Goal: Task Accomplishment & Management: Manage account settings

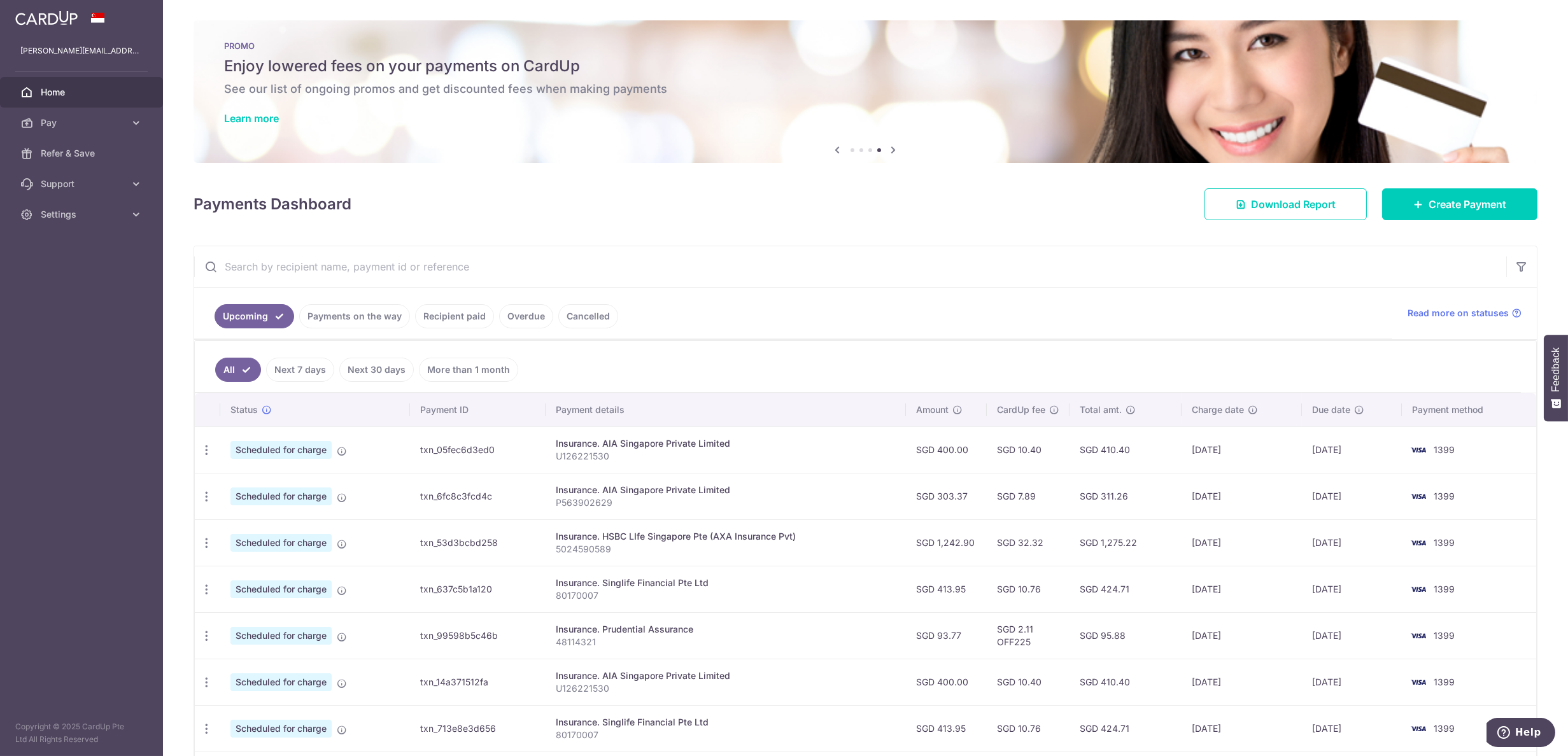
scroll to position [79, 0]
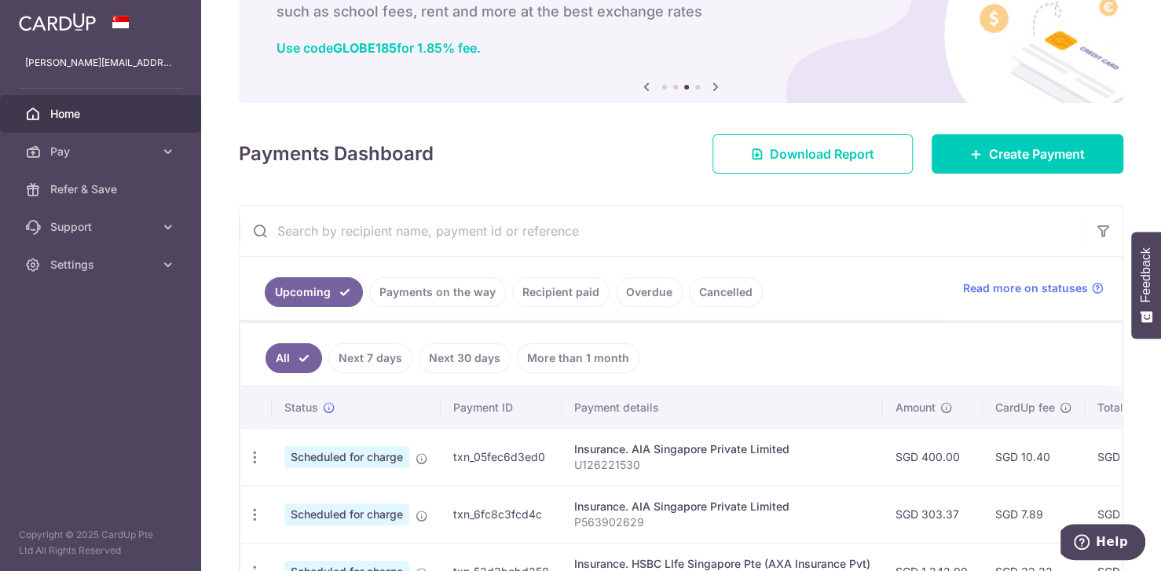
click at [120, 112] on span "Home" at bounding box center [102, 114] width 104 height 16
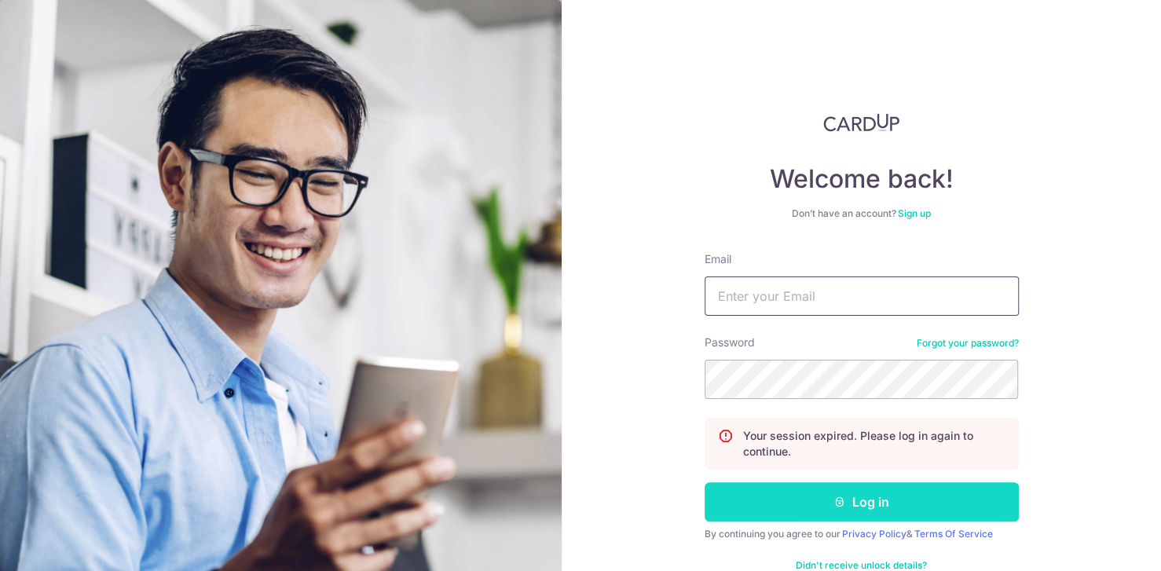
type input "[PERSON_NAME][EMAIL_ADDRESS][PERSON_NAME][DOMAIN_NAME]"
click at [834, 500] on icon "submit" at bounding box center [840, 502] width 13 height 13
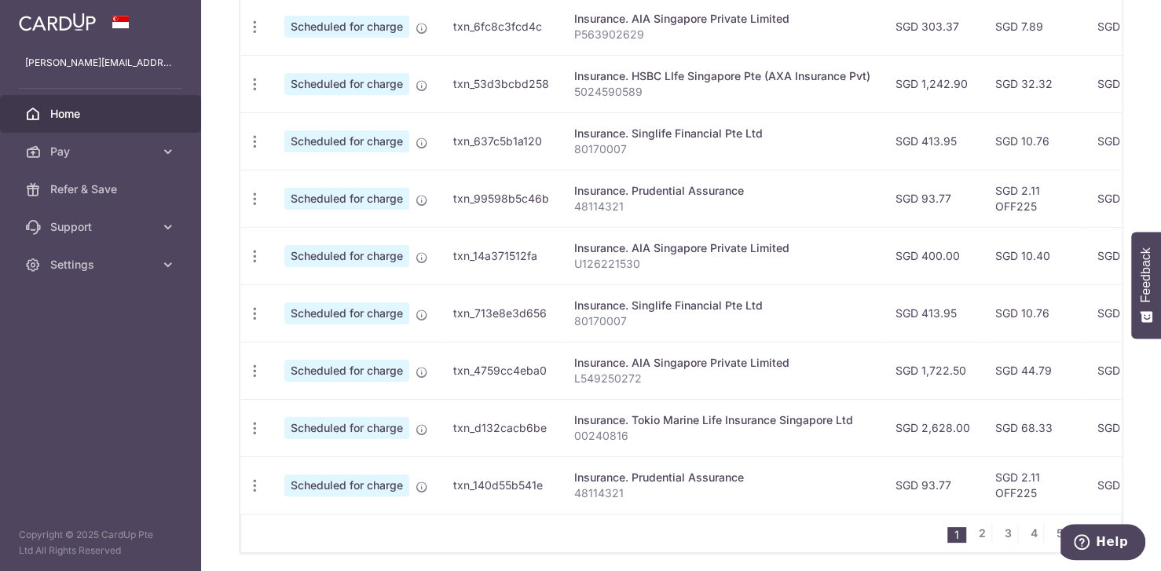
scroll to position [588, 0]
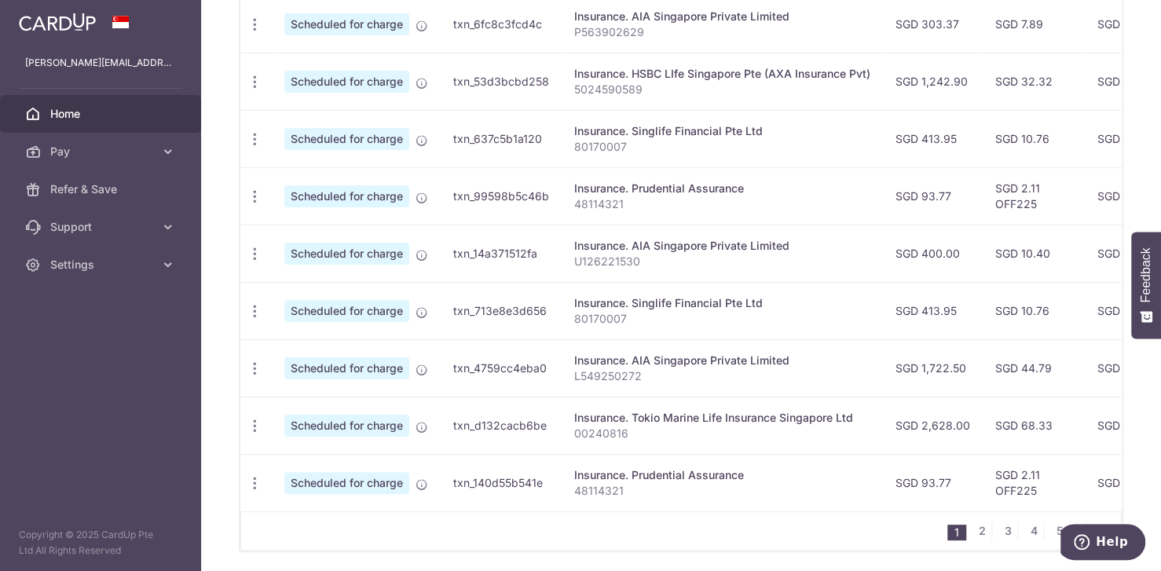
click at [647, 374] on p "L549250272" at bounding box center [722, 376] width 296 height 16
drag, startPoint x: 647, startPoint y: 374, endPoint x: 565, endPoint y: 377, distance: 81.8
click at [565, 377] on td "Insurance. AIA Singapore Private Limited L549250272" at bounding box center [722, 367] width 321 height 57
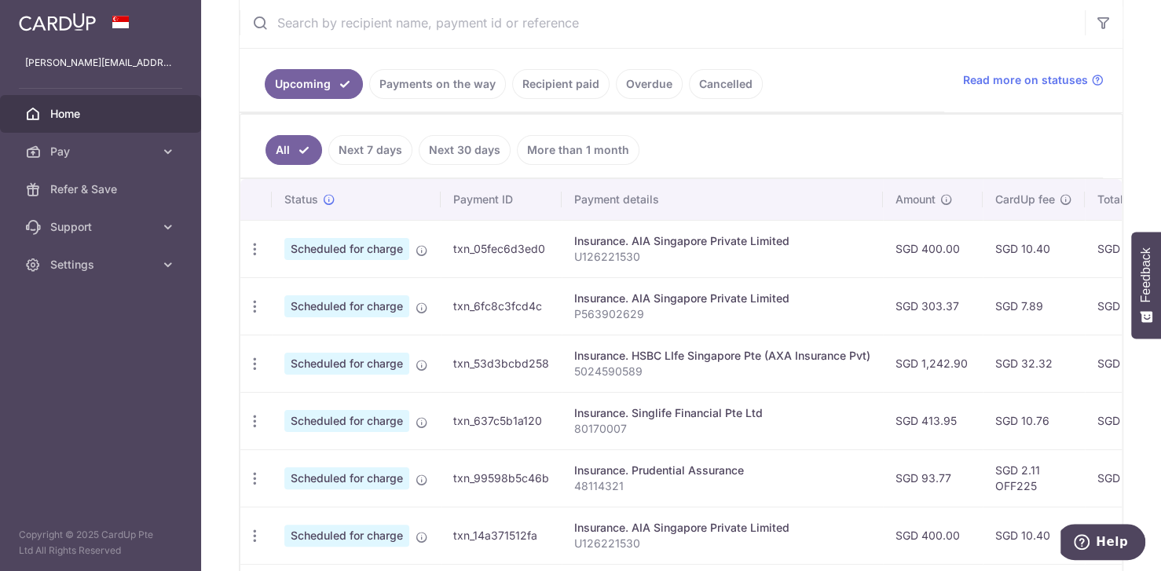
scroll to position [295, 0]
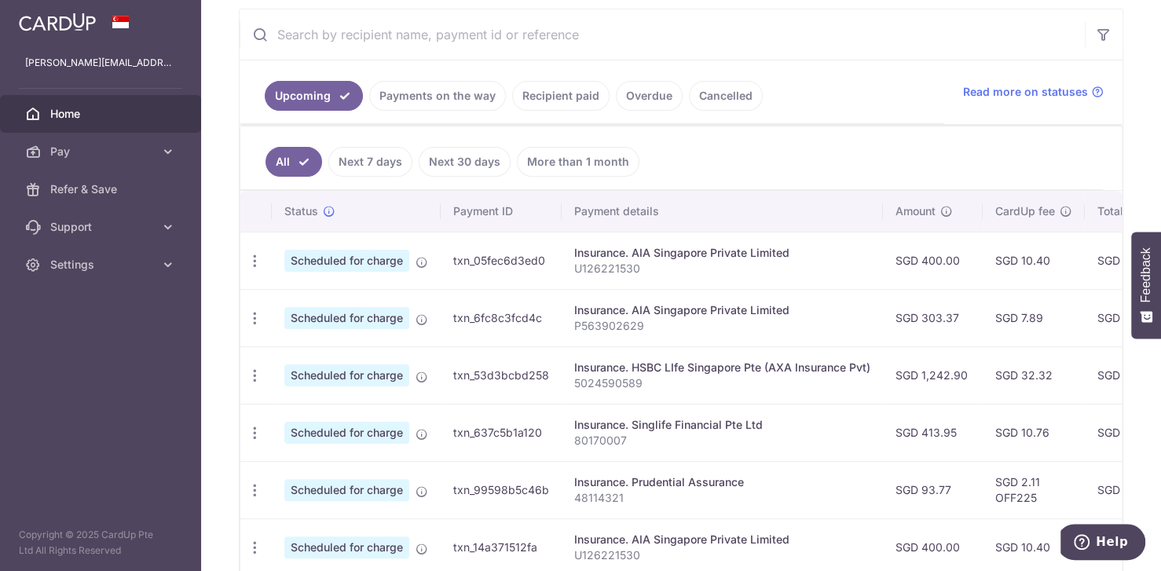
click at [689, 91] on link "Cancelled" at bounding box center [726, 96] width 74 height 30
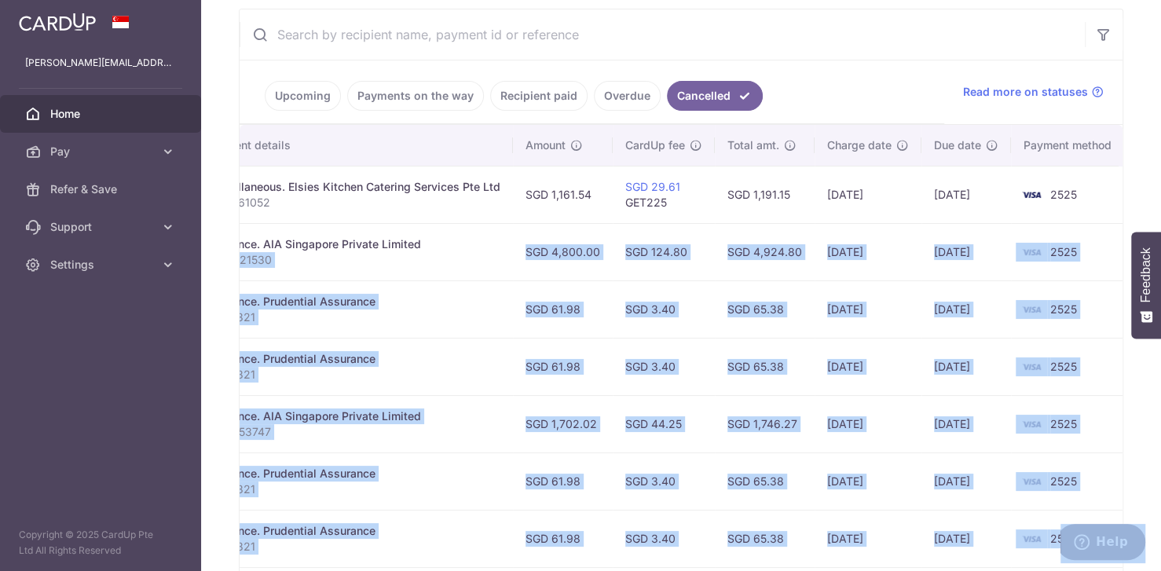
drag, startPoint x: 658, startPoint y: 255, endPoint x: 901, endPoint y: 303, distance: 247.4
click at [1142, 315] on body "joshua.aaron.goh@gmail.com Home Pay Payments Recipients Cards Refer & Save Supp…" at bounding box center [580, 285] width 1161 height 571
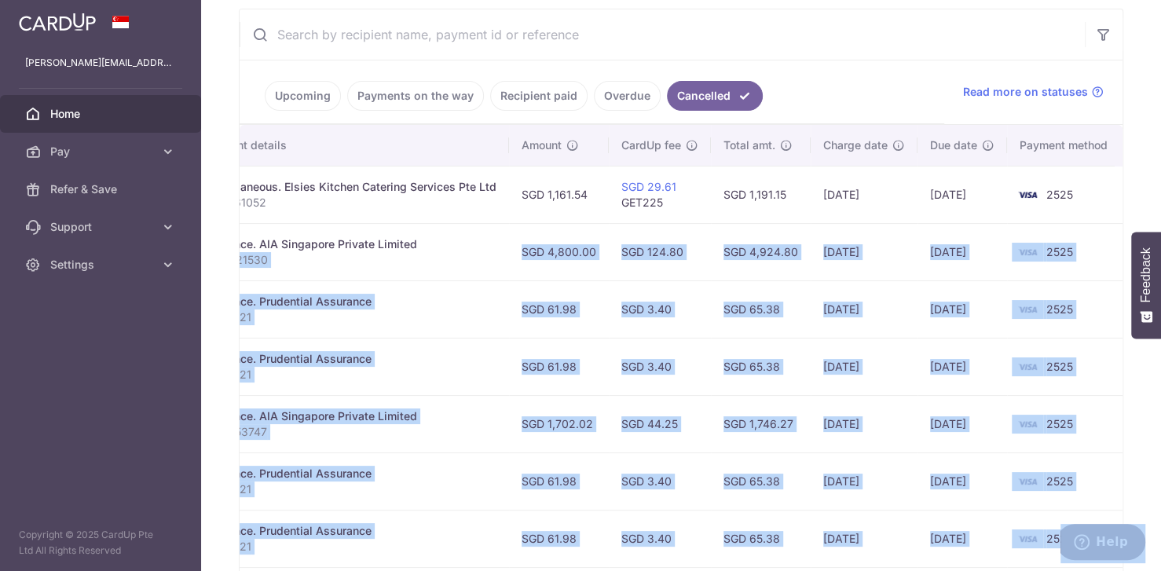
click at [864, 304] on td "26/12/2023" at bounding box center [864, 308] width 107 height 57
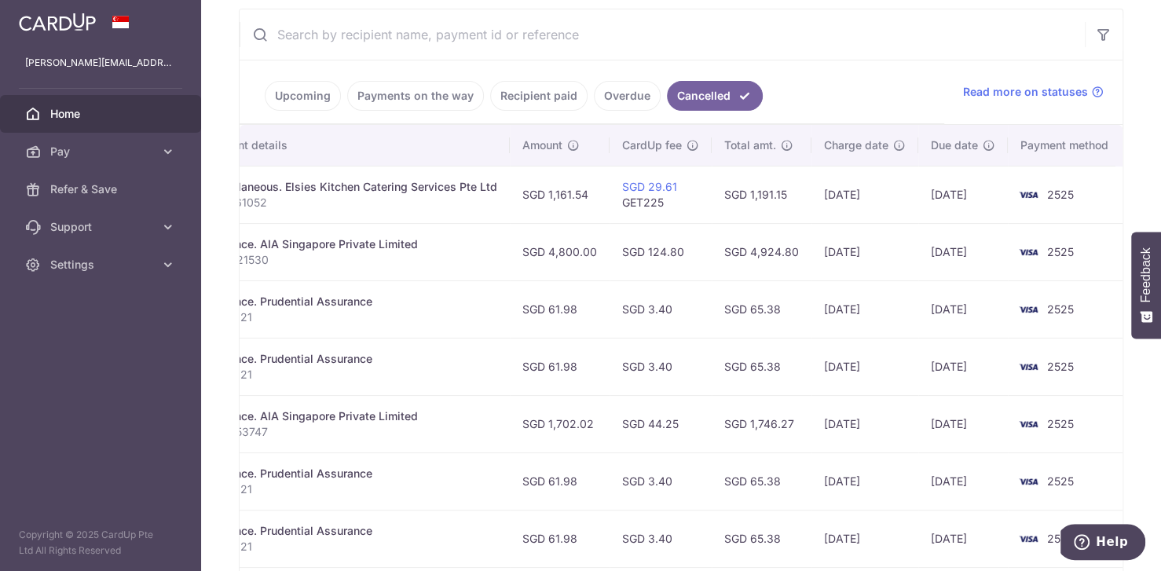
scroll to position [582, 0]
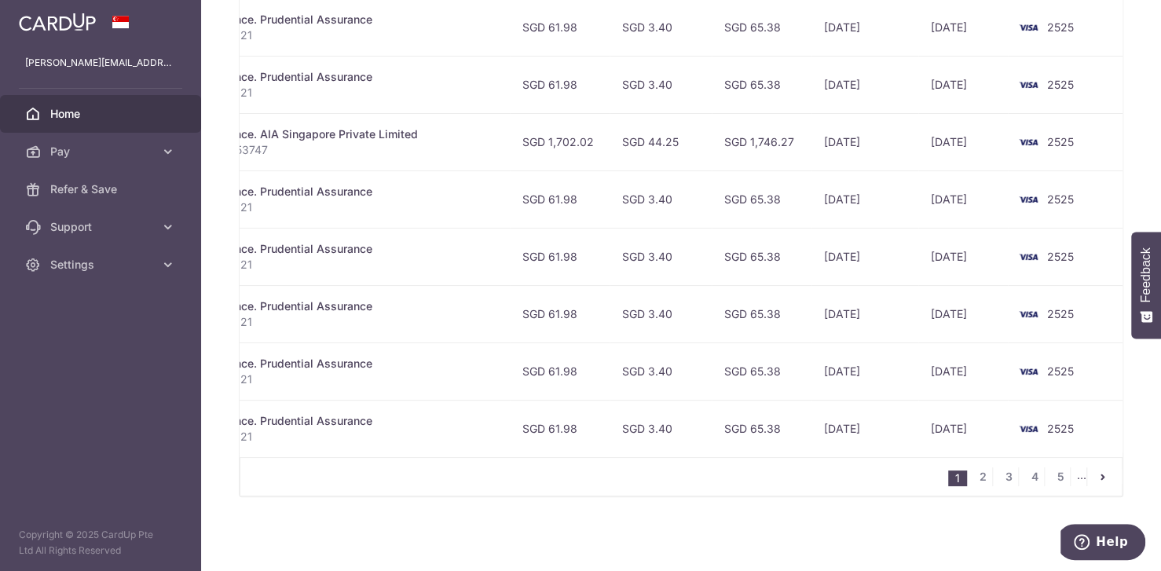
click at [1102, 477] on link "pager" at bounding box center [1103, 476] width 19 height 19
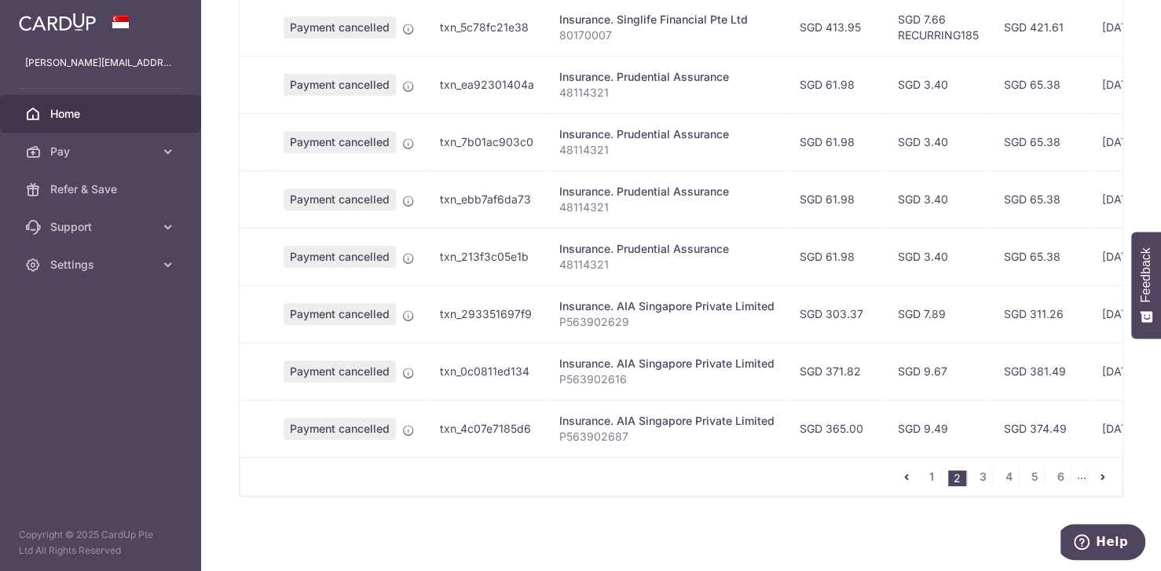
click at [1077, 478] on li "..." at bounding box center [1082, 476] width 10 height 19
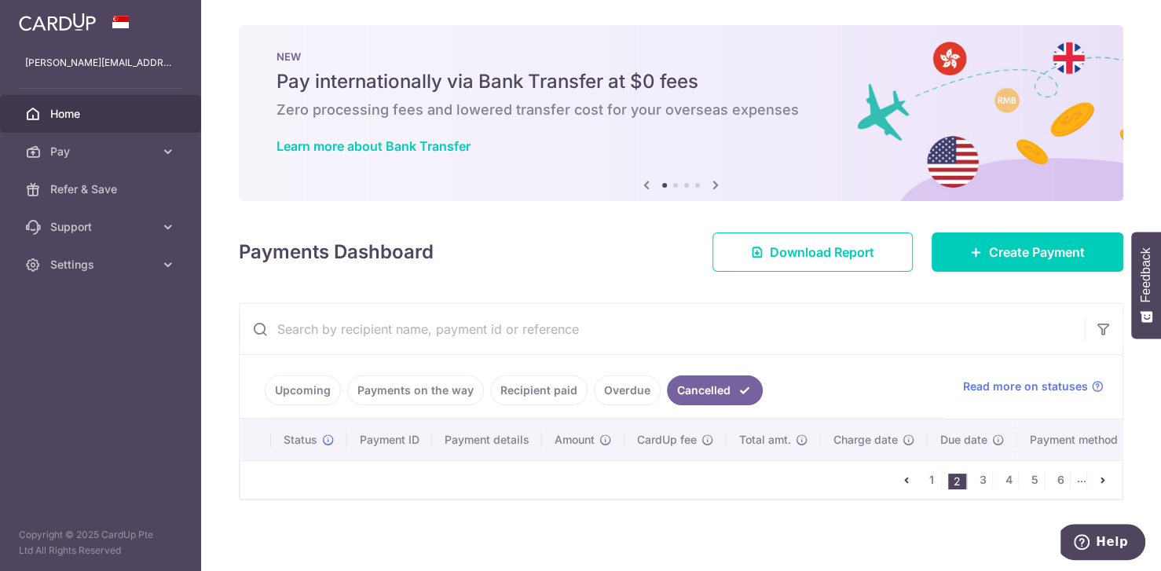
scroll to position [0, 18]
click at [1054, 487] on link "6" at bounding box center [1060, 480] width 19 height 19
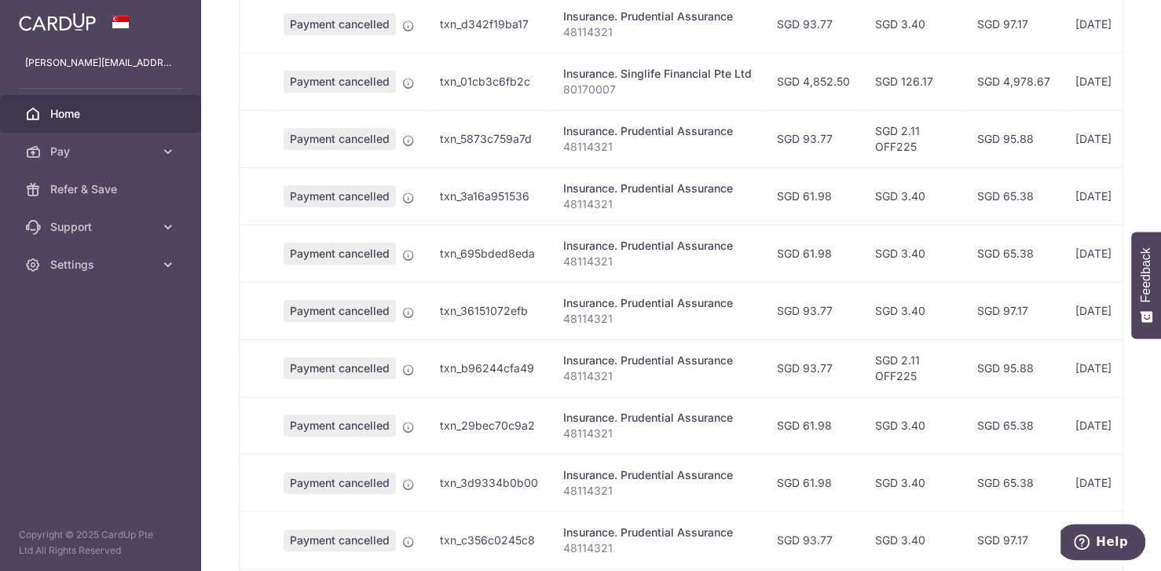
scroll to position [582, 0]
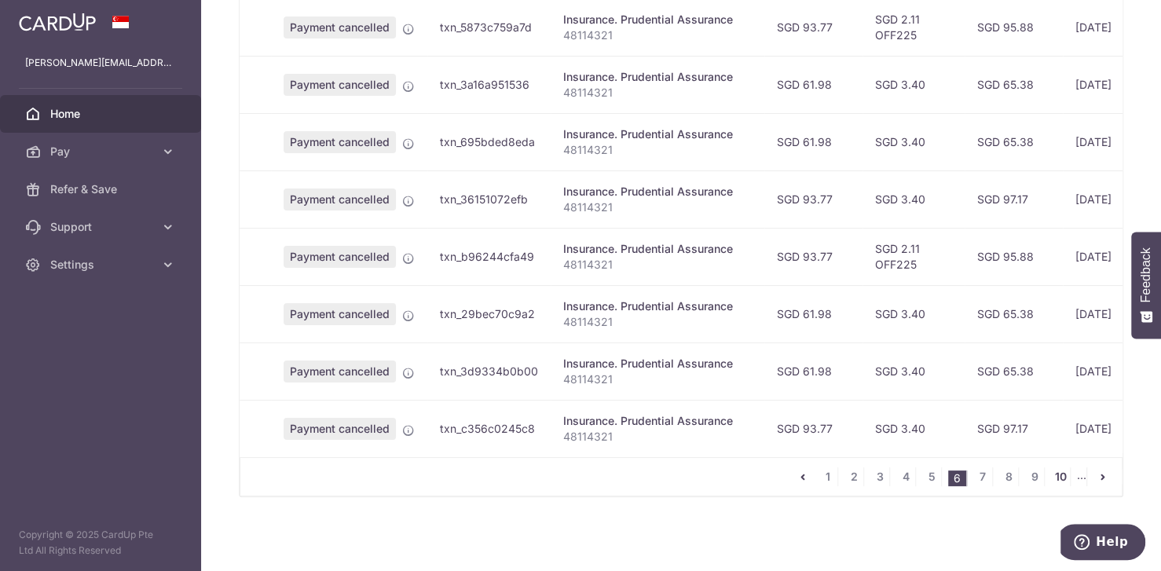
click at [1051, 478] on link "10" at bounding box center [1060, 476] width 19 height 19
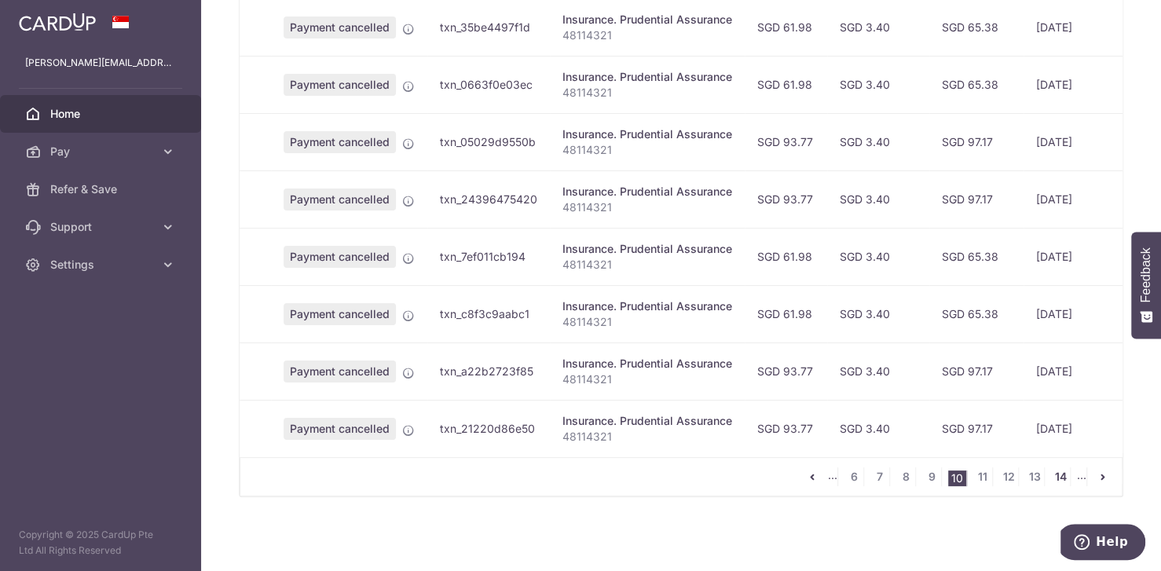
scroll to position [0, 0]
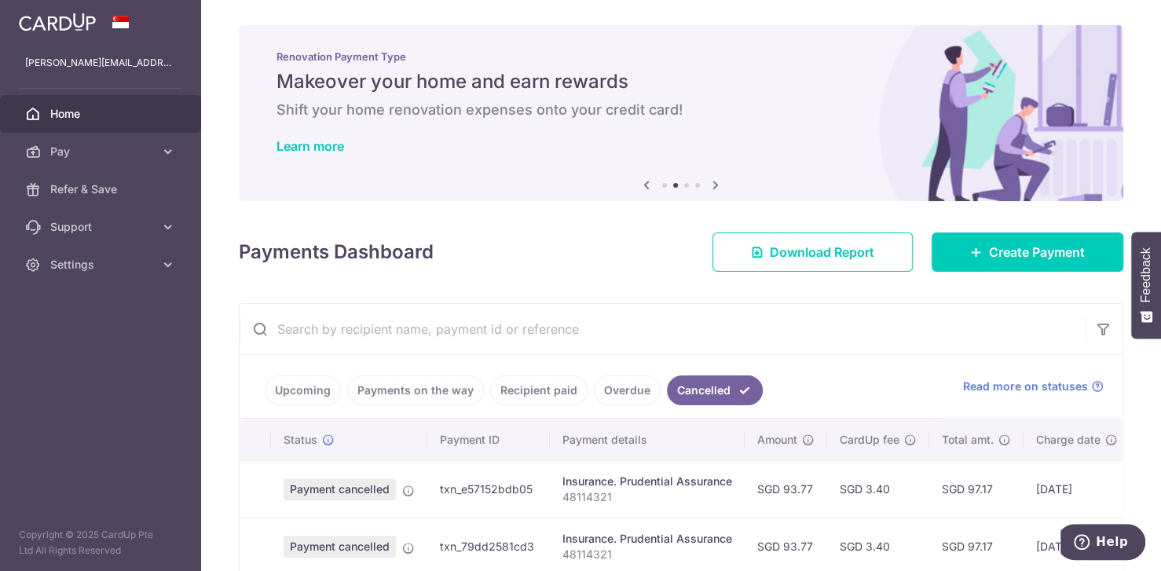
click at [800, 320] on input "text" at bounding box center [662, 329] width 845 height 50
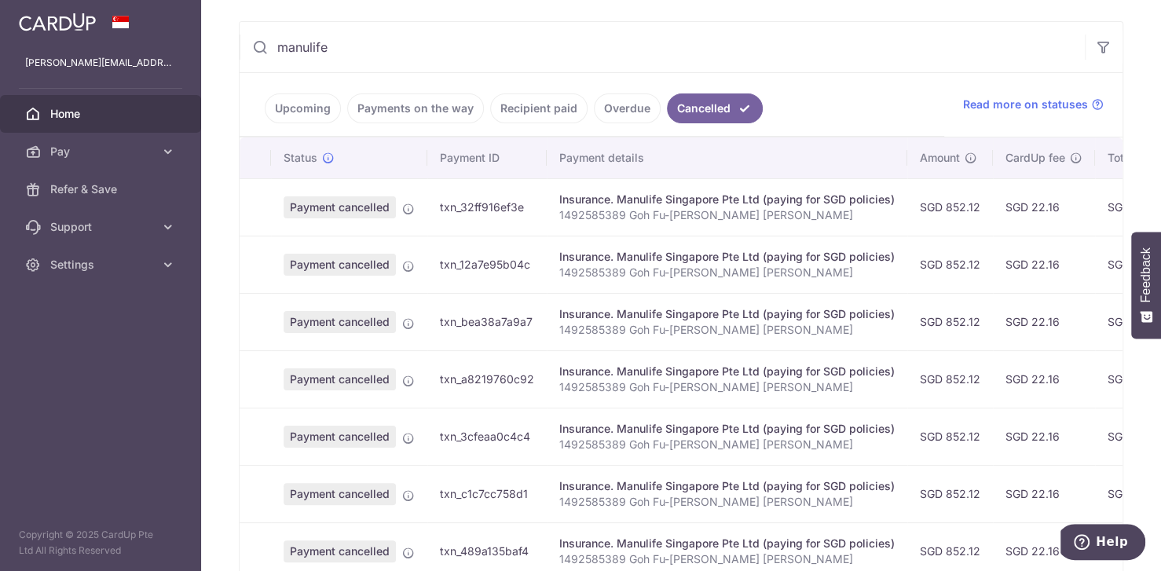
scroll to position [295, 0]
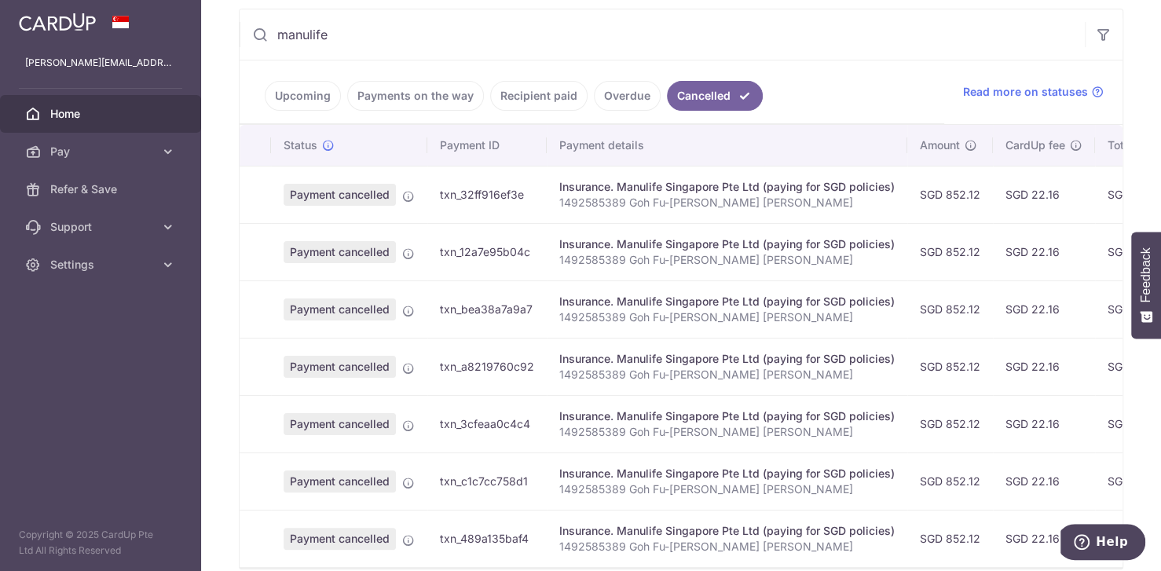
type input "manulife"
click at [1008, 214] on td "SGD 22.16" at bounding box center [1044, 194] width 102 height 57
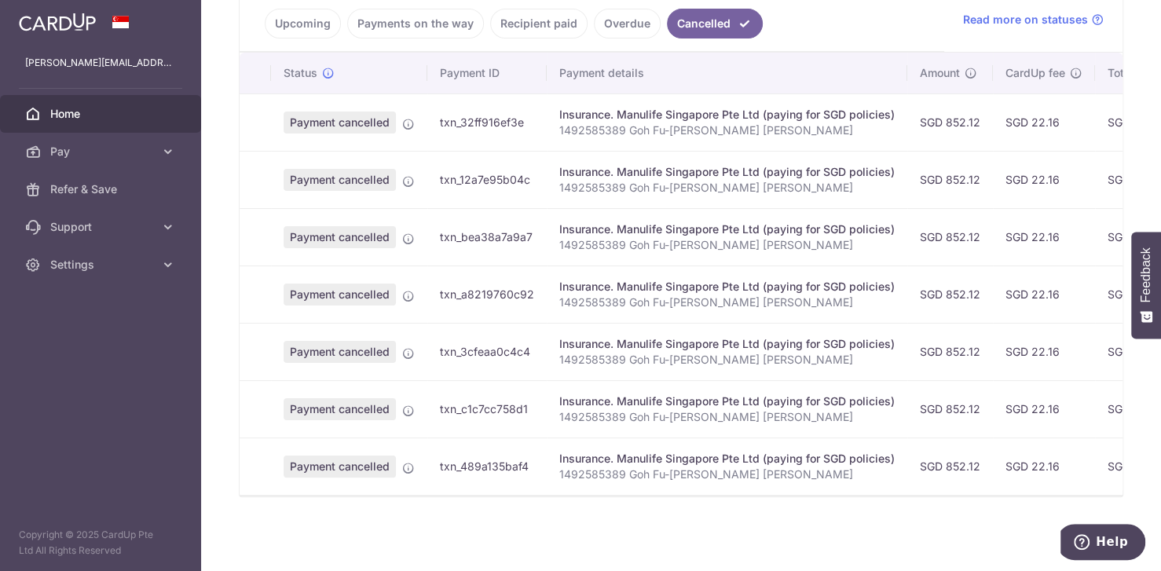
scroll to position [0, 381]
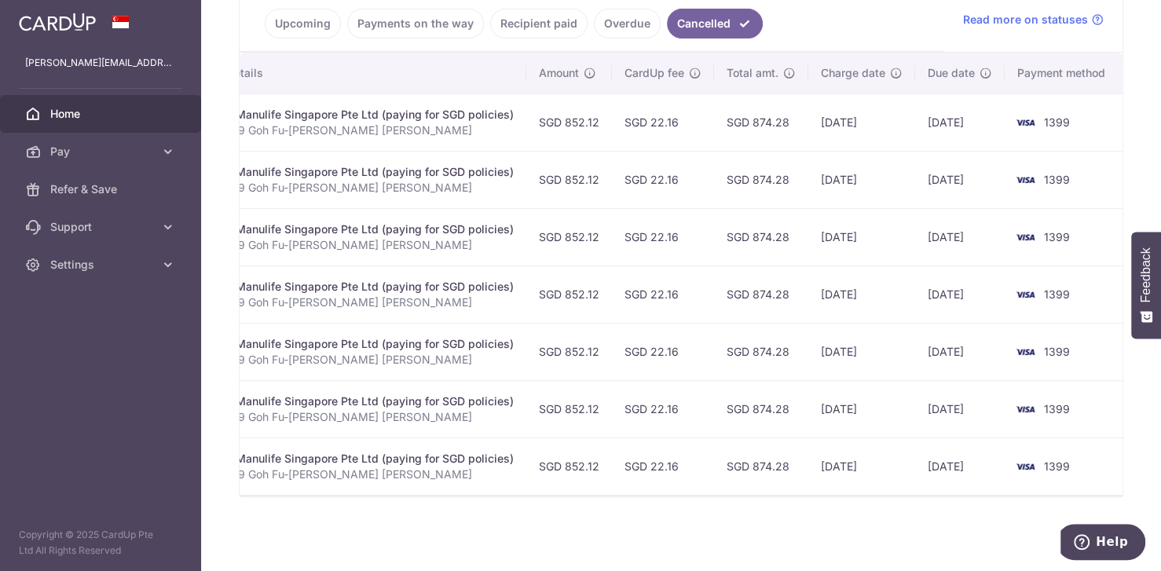
drag, startPoint x: 938, startPoint y: 112, endPoint x: 884, endPoint y: 110, distance: 54.2
click at [884, 109] on tr "Payment cancelled txn_32ff916ef3e Insurance. Manulife Singapore Pte Ltd (paying…" at bounding box center [492, 121] width 1266 height 57
drag, startPoint x: 884, startPoint y: 110, endPoint x: 877, endPoint y: 200, distance: 89.8
click at [884, 112] on td "[DATE]" at bounding box center [861, 121] width 107 height 57
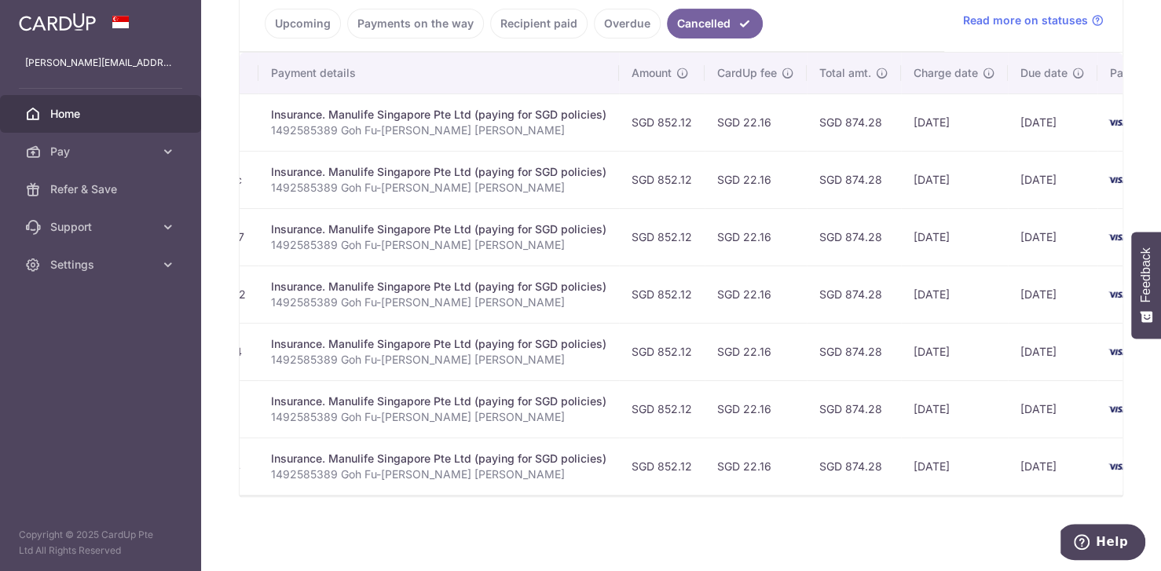
scroll to position [0, 311]
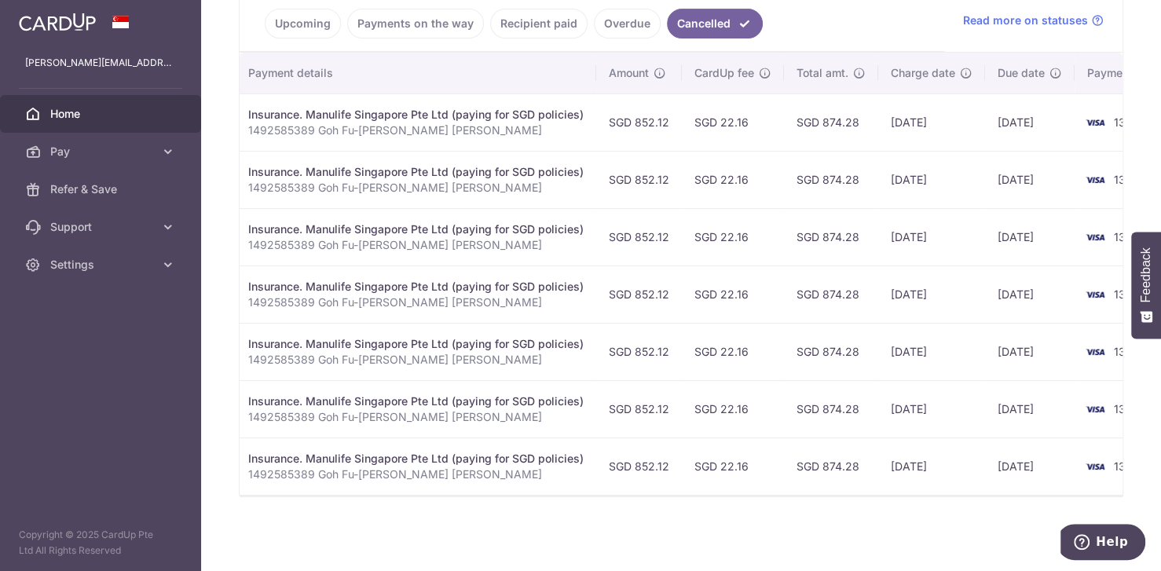
click at [527, 107] on div "Insurance. Manulife Singapore Pte Ltd (paying for SGD policies)" at bounding box center [415, 115] width 335 height 16
click at [636, 106] on td "SGD 852.12" at bounding box center [639, 121] width 86 height 57
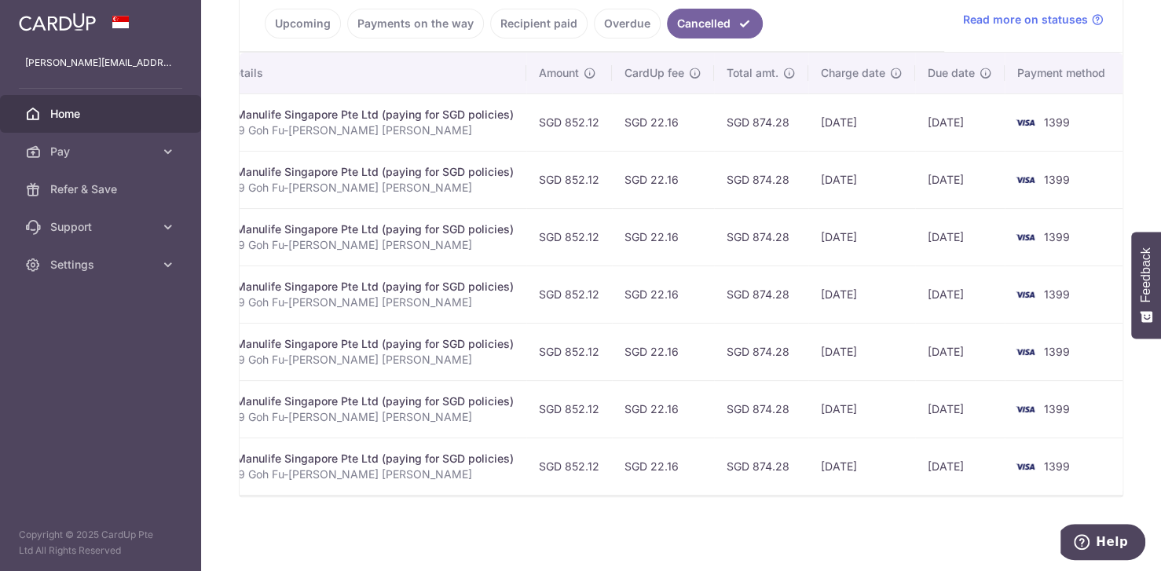
scroll to position [0, 0]
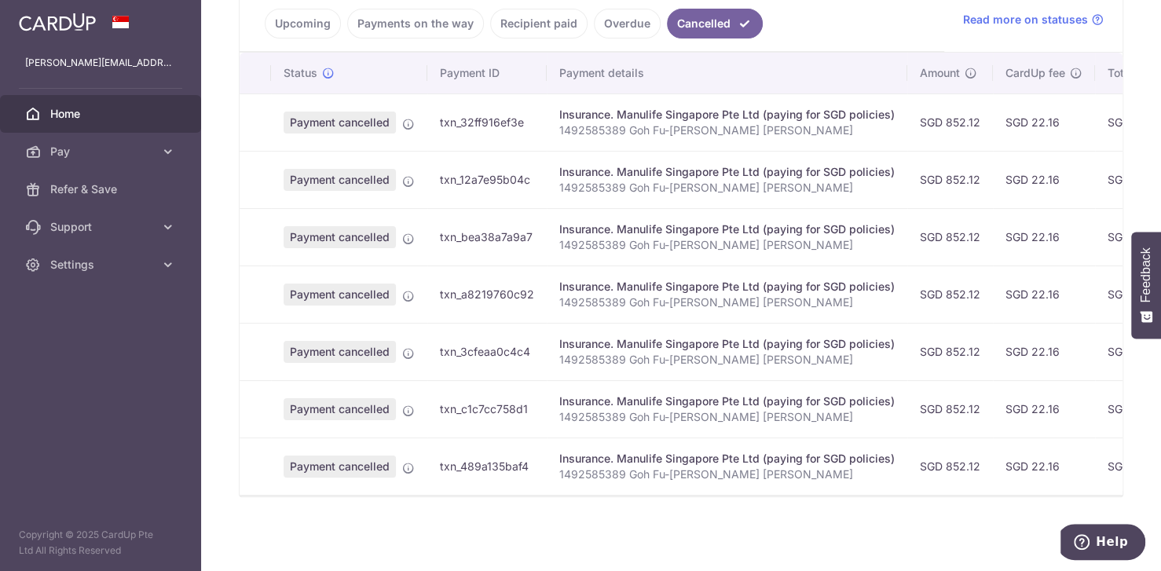
click at [361, 112] on span "Payment cancelled" at bounding box center [340, 123] width 112 height 22
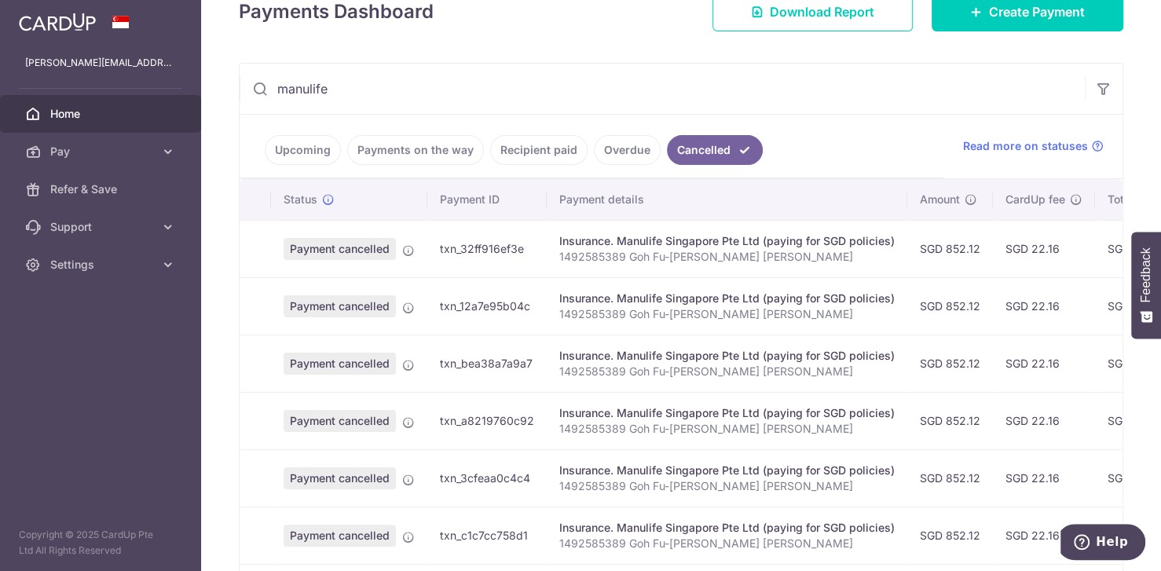
scroll to position [177, 0]
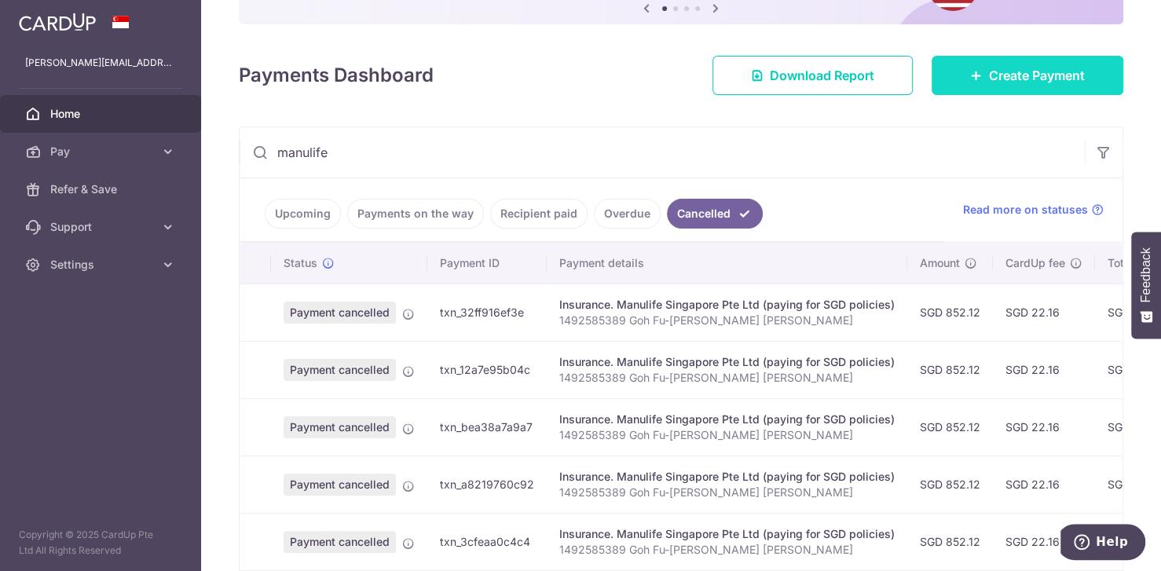
click at [1013, 63] on link "Create Payment" at bounding box center [1028, 75] width 192 height 39
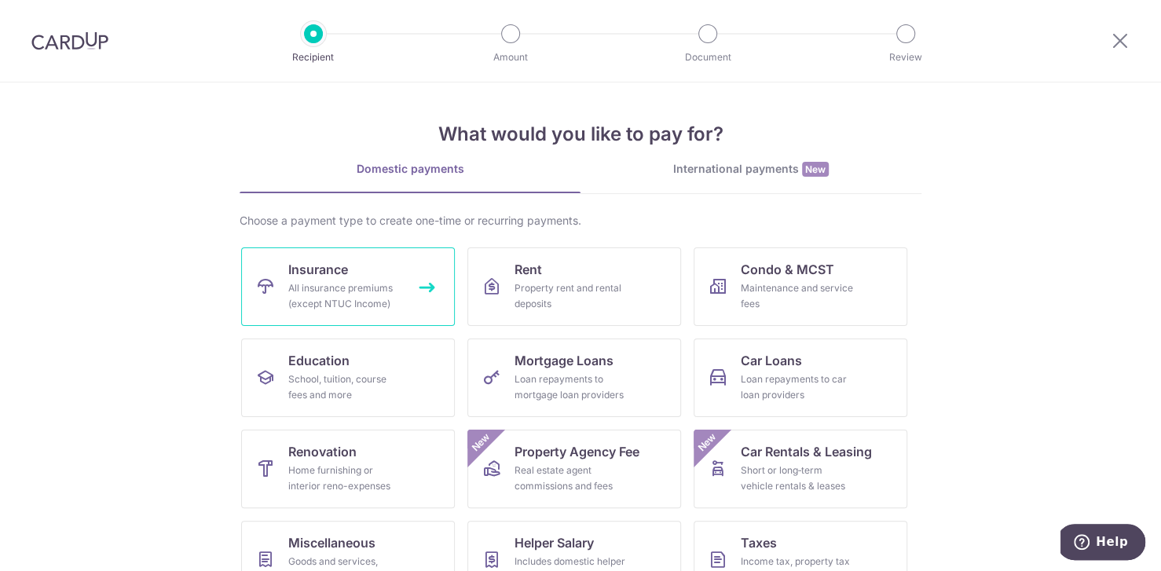
click at [355, 260] on link "Insurance All insurance premiums (except NTUC Income)" at bounding box center [348, 286] width 214 height 79
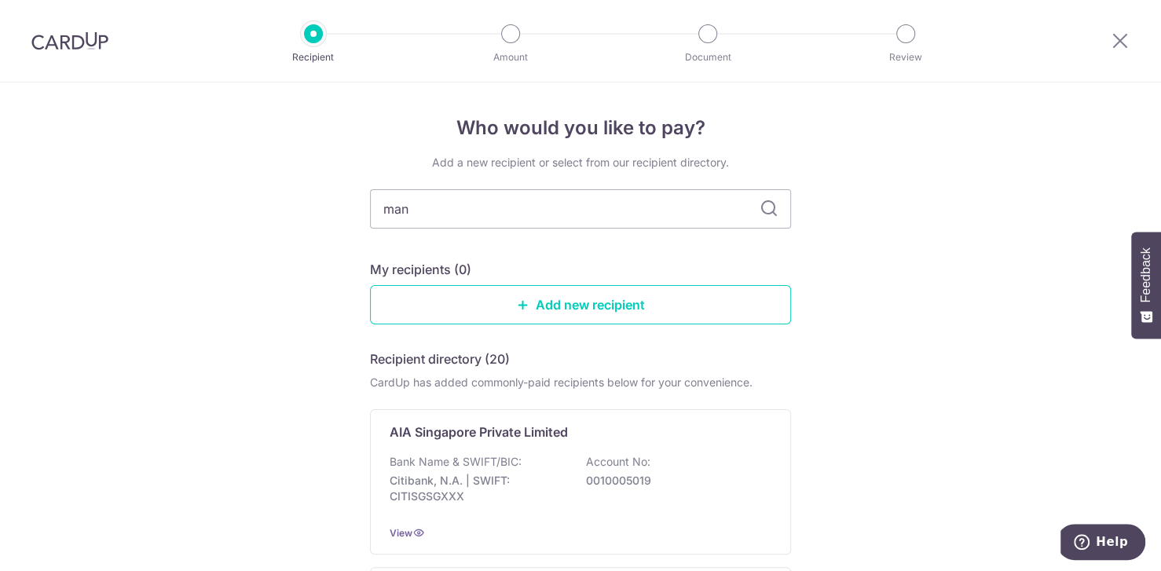
type input "manu"
click at [784, 214] on input "manu" at bounding box center [580, 208] width 421 height 39
click at [774, 211] on input "manu" at bounding box center [580, 208] width 421 height 39
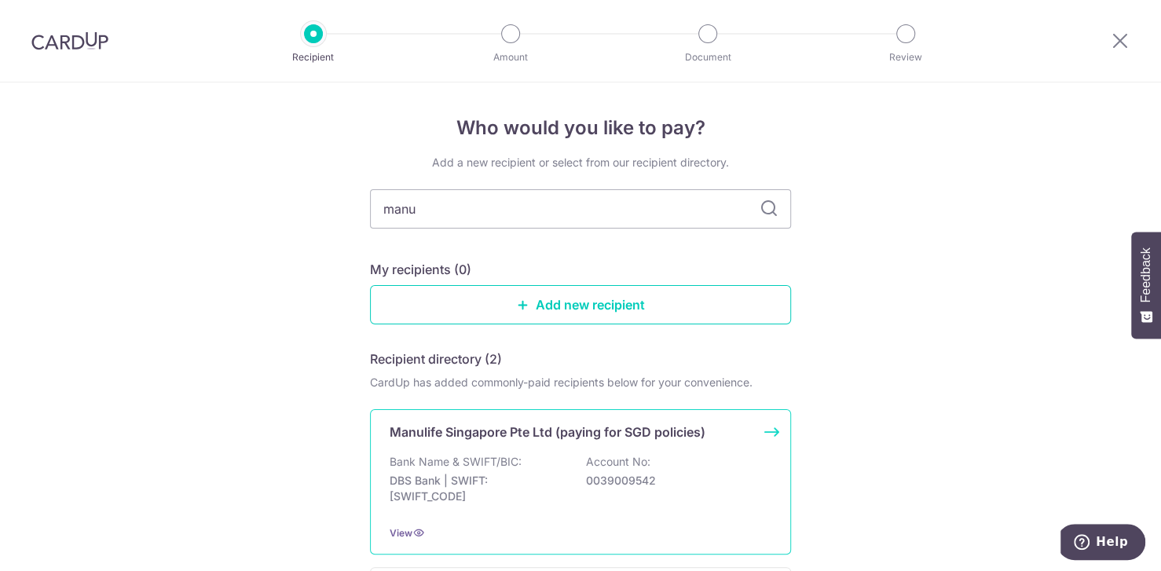
click at [623, 462] on p "Account No:" at bounding box center [618, 462] width 64 height 16
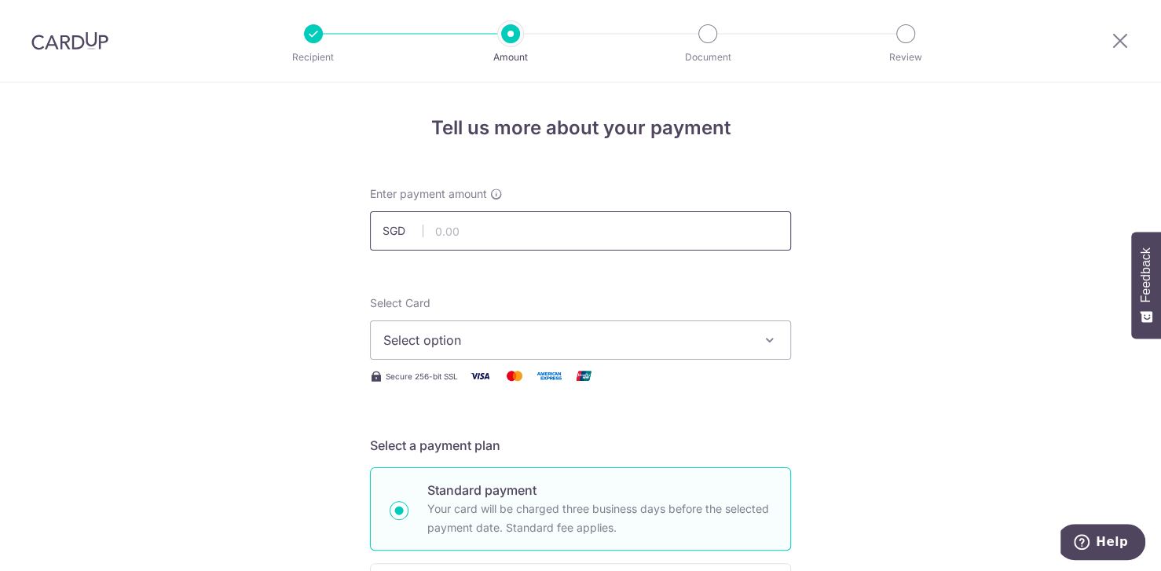
drag, startPoint x: 541, startPoint y: 234, endPoint x: 616, endPoint y: 137, distance: 122.7
click at [541, 234] on input "text" at bounding box center [580, 230] width 421 height 39
paste input "852.12"
type input "852.12"
drag, startPoint x: 689, startPoint y: 313, endPoint x: 687, endPoint y: 335, distance: 22.1
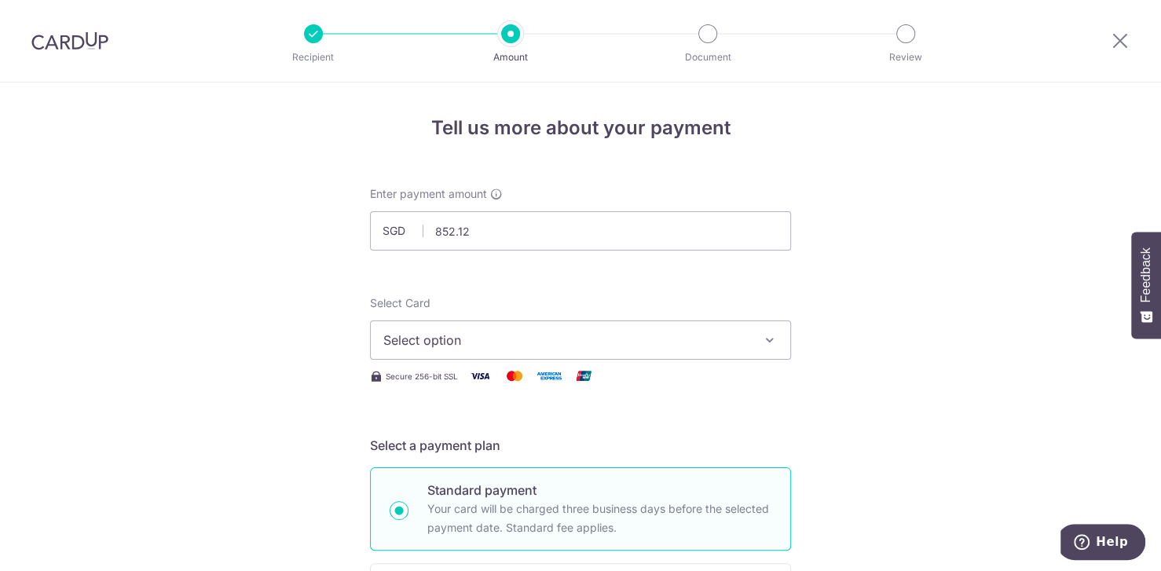
click at [687, 335] on div "Select Card Select option Add credit card Your Cards **** 4270 **** 3846 **** 2…" at bounding box center [580, 327] width 421 height 64
click at [688, 335] on span "Select option" at bounding box center [566, 340] width 366 height 19
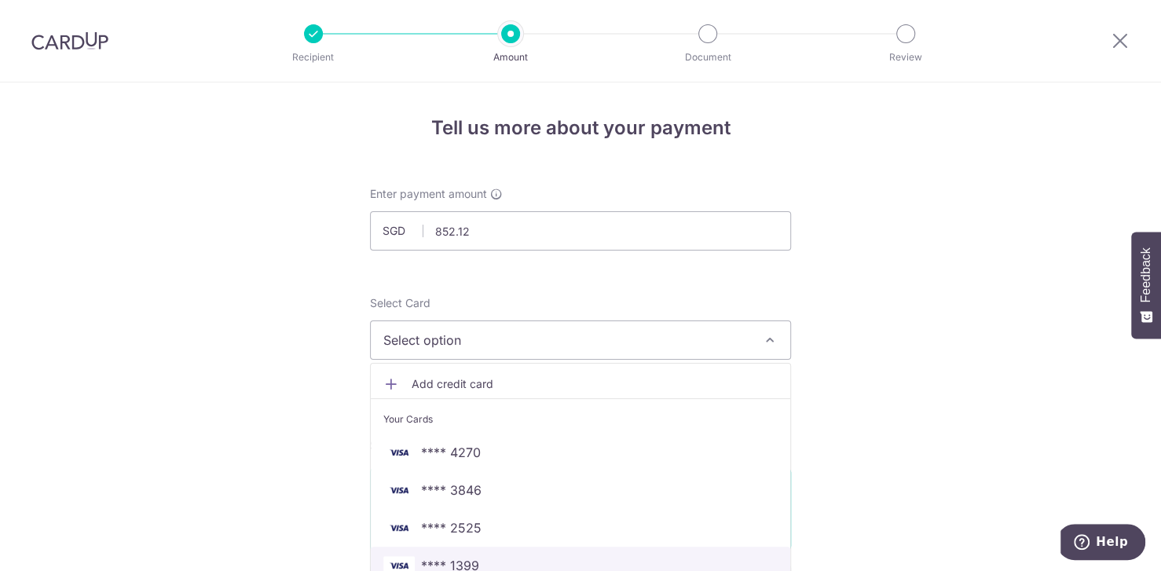
scroll to position [98, 0]
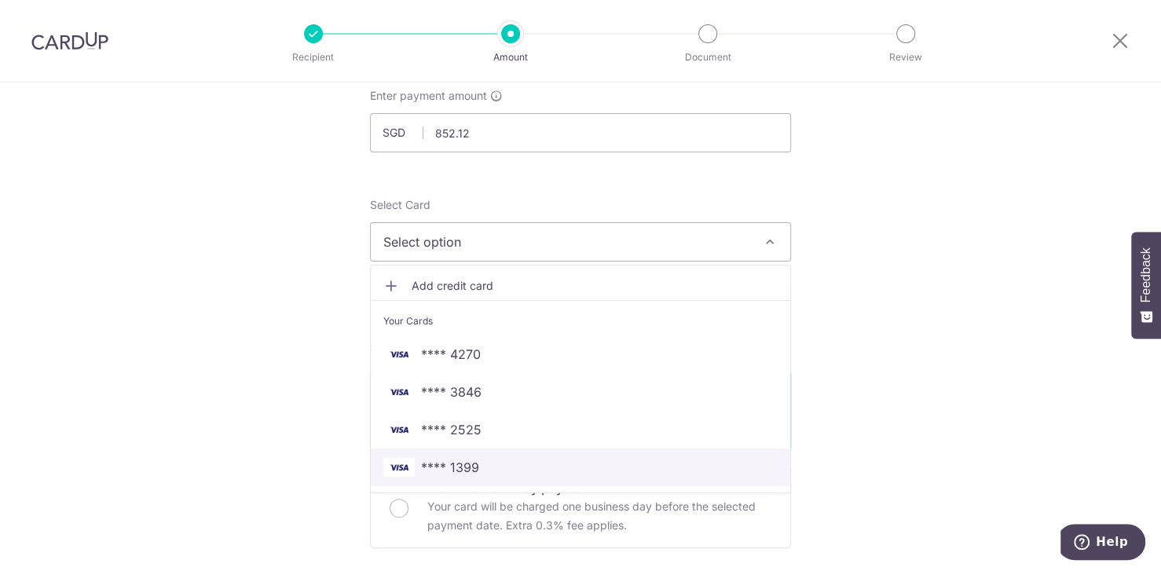
drag, startPoint x: 478, startPoint y: 459, endPoint x: 669, endPoint y: 106, distance: 401.5
click at [478, 459] on span "**** 1399" at bounding box center [580, 467] width 394 height 19
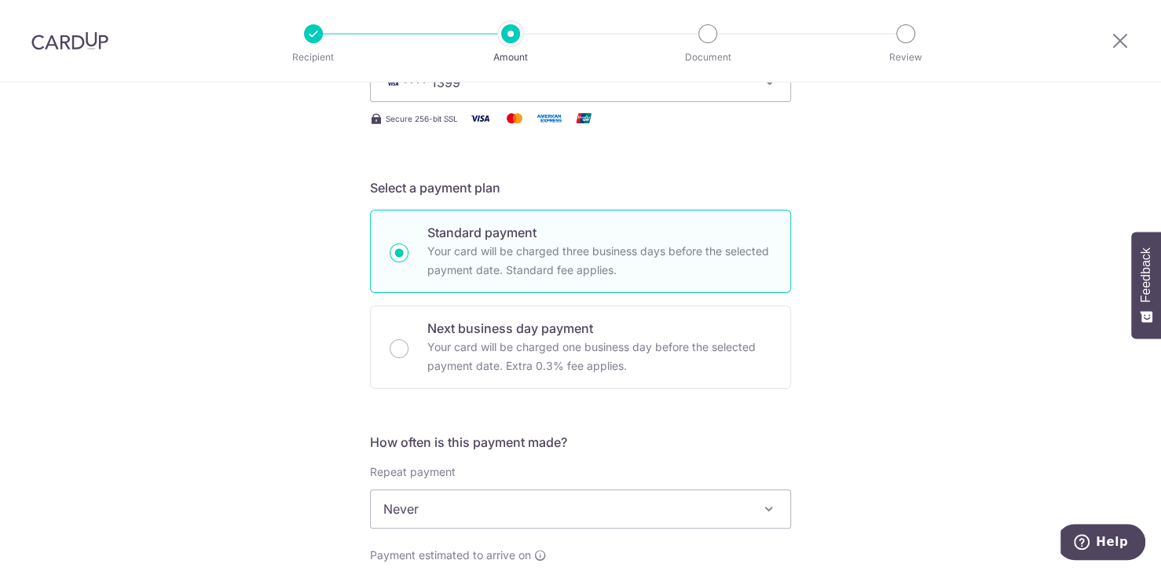
scroll to position [392, 0]
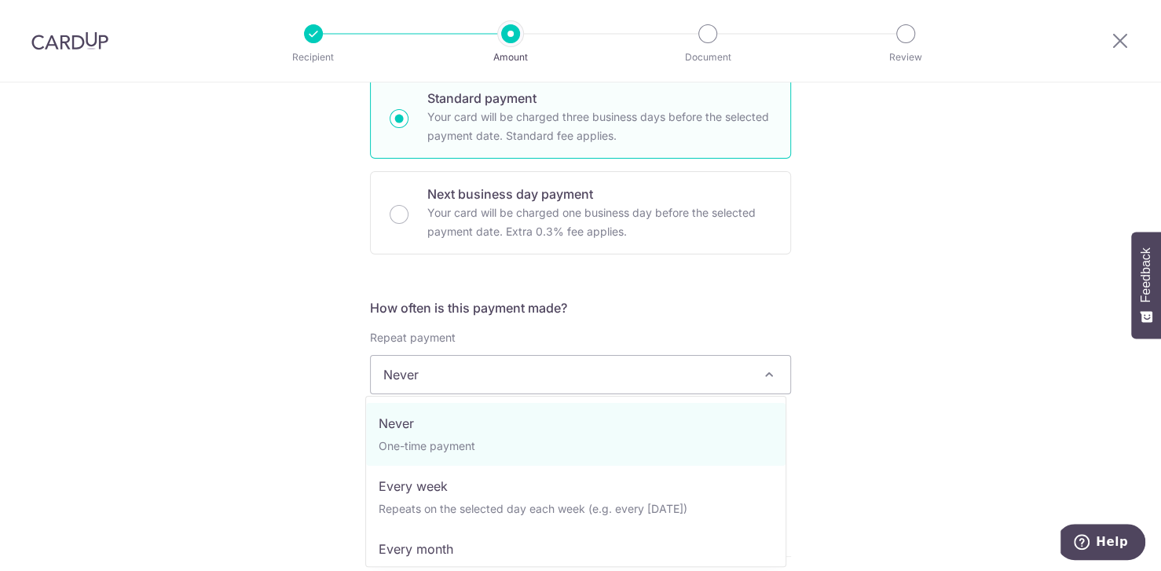
click at [465, 375] on span "Never" at bounding box center [581, 375] width 420 height 38
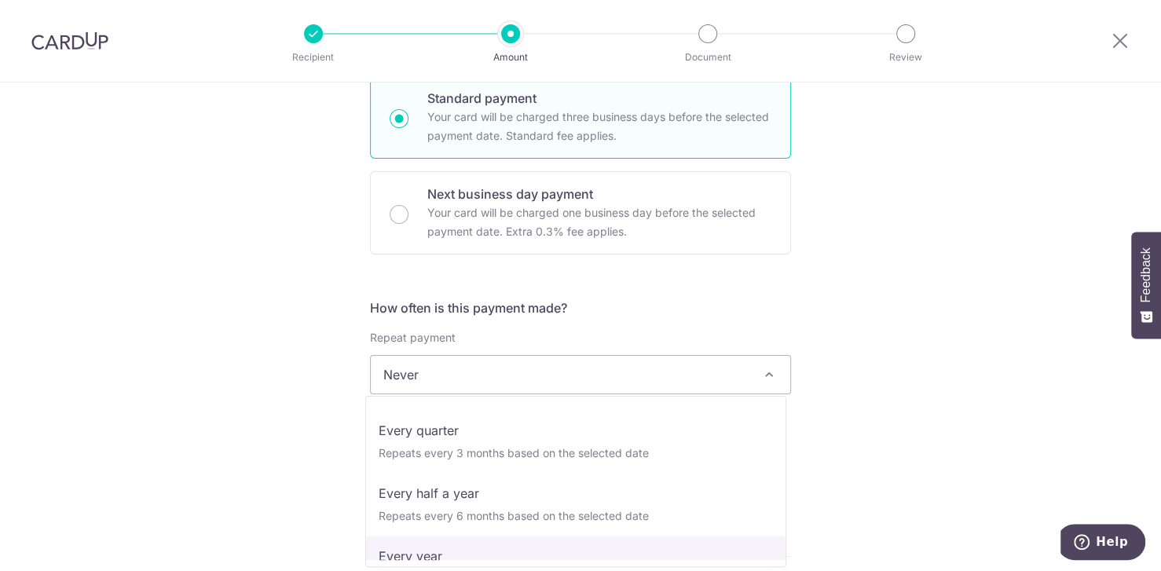
scroll to position [196, 0]
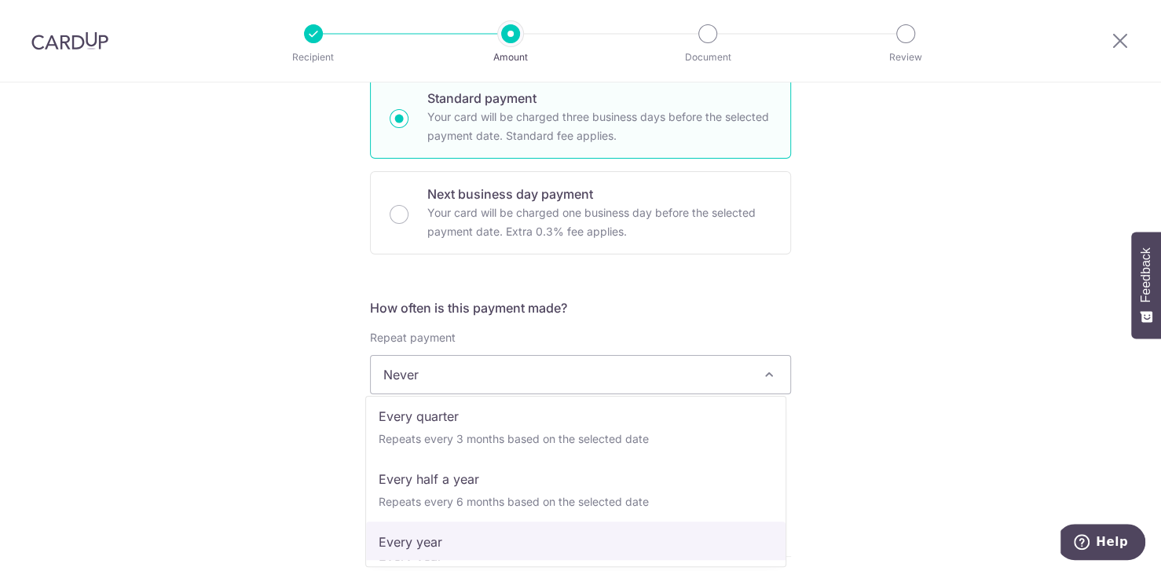
select select "6"
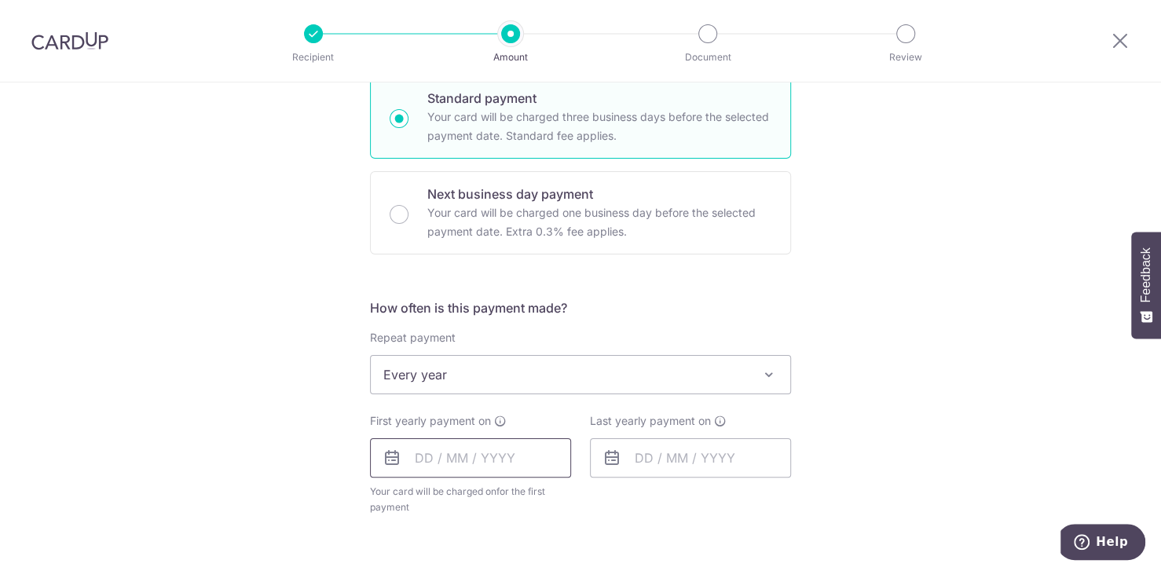
click at [433, 461] on input "text" at bounding box center [470, 457] width 201 height 39
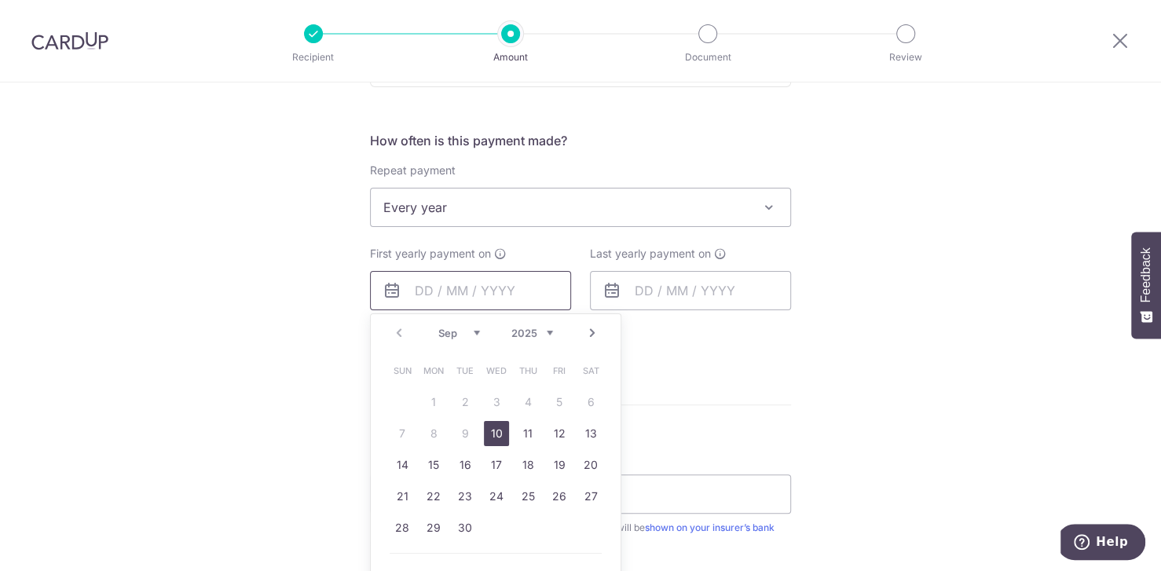
scroll to position [588, 0]
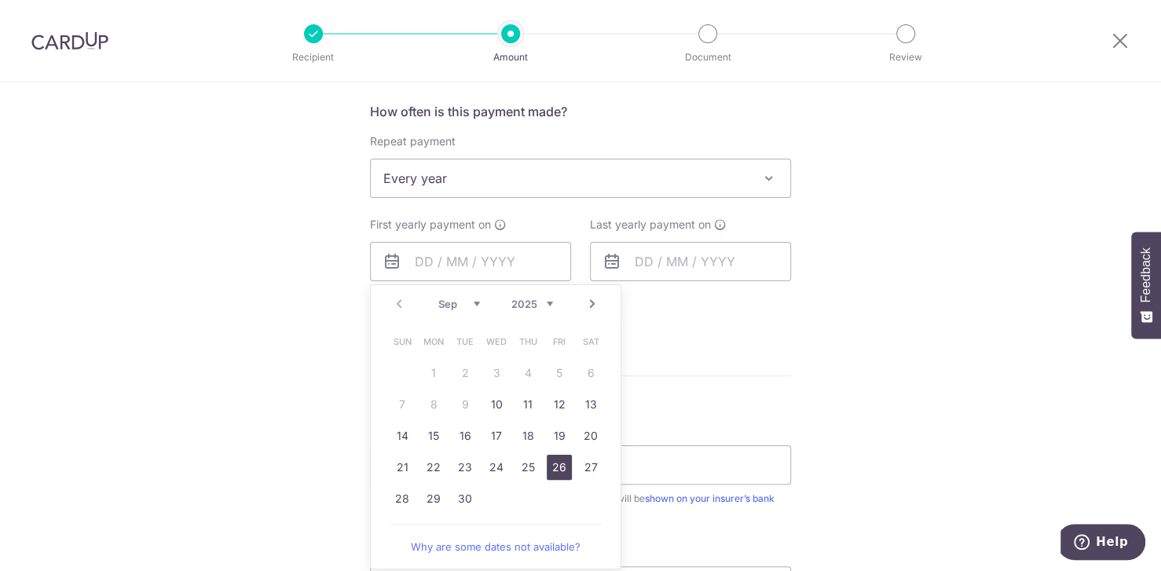
drag, startPoint x: 552, startPoint y: 471, endPoint x: 618, endPoint y: 295, distance: 186.9
click at [553, 471] on link "26" at bounding box center [559, 467] width 25 height 25
type input "26/09/2025"
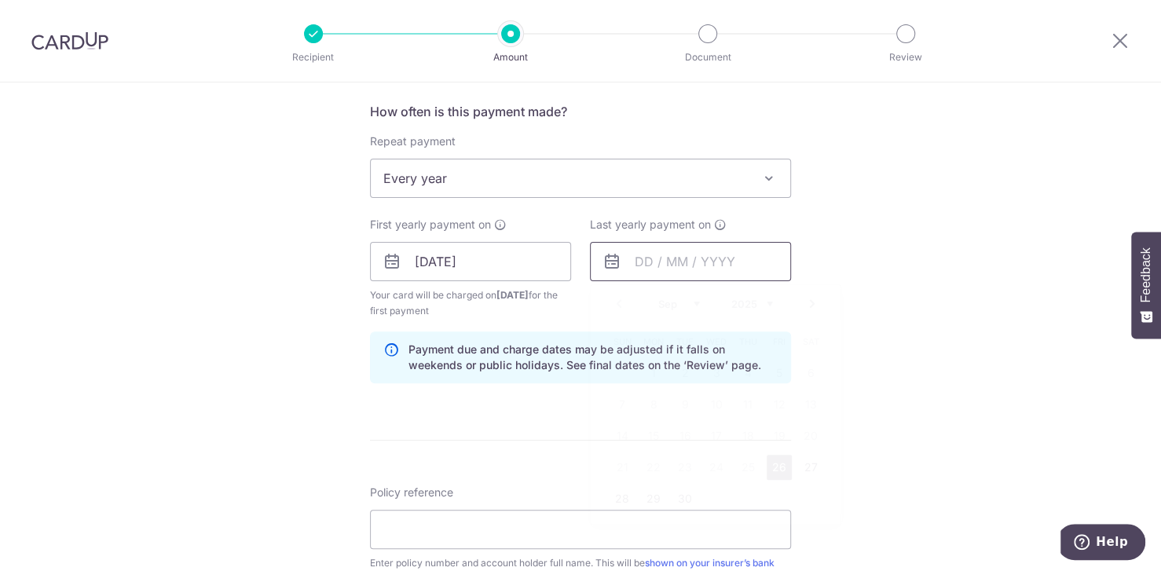
click at [631, 269] on input "text" at bounding box center [690, 261] width 201 height 39
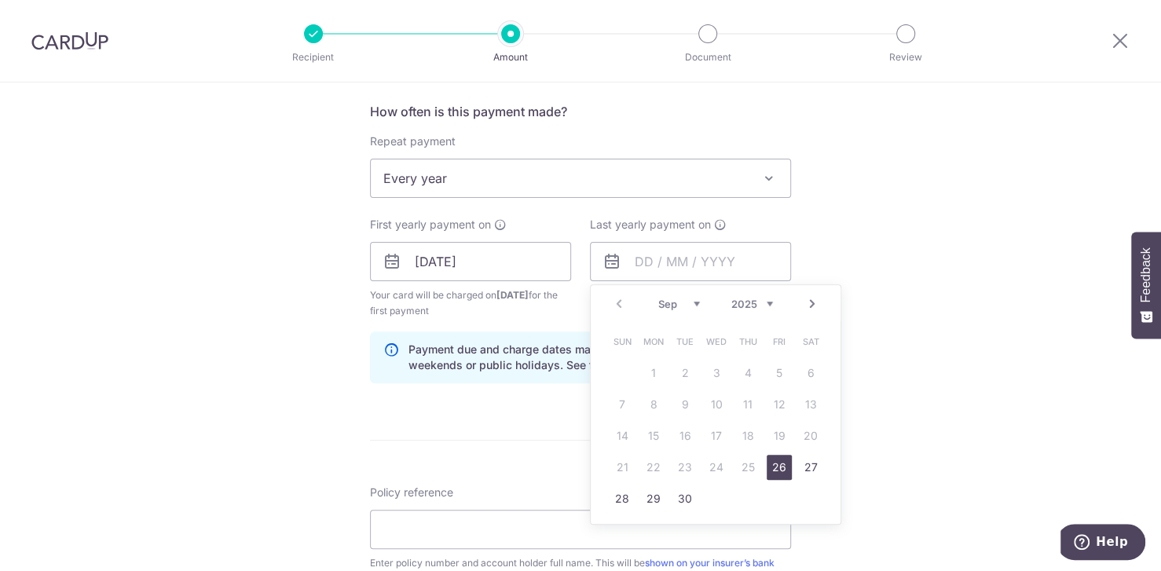
click at [764, 303] on select "2025 2026 2027 2028 2029 2030 2031 2032 2033 2034 2035" at bounding box center [752, 304] width 42 height 13
click at [715, 501] on link "26" at bounding box center [716, 498] width 25 height 25
type input "26/09/2035"
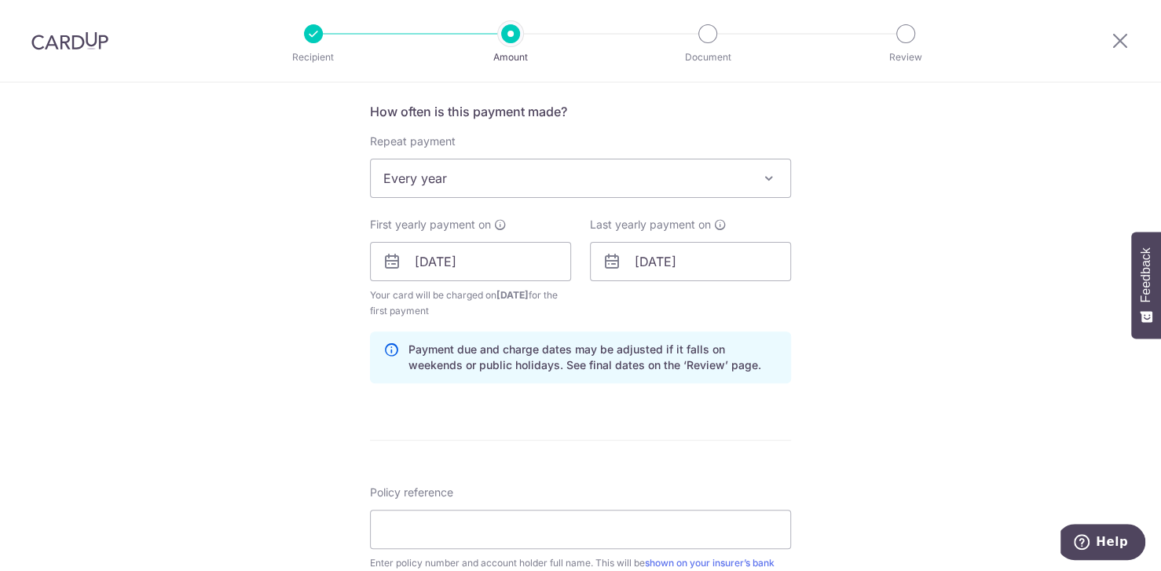
click at [475, 431] on form "Enter payment amount SGD 852.12 852.12 Select Card **** 1399 Add credit card Yo…" at bounding box center [580, 260] width 421 height 1324
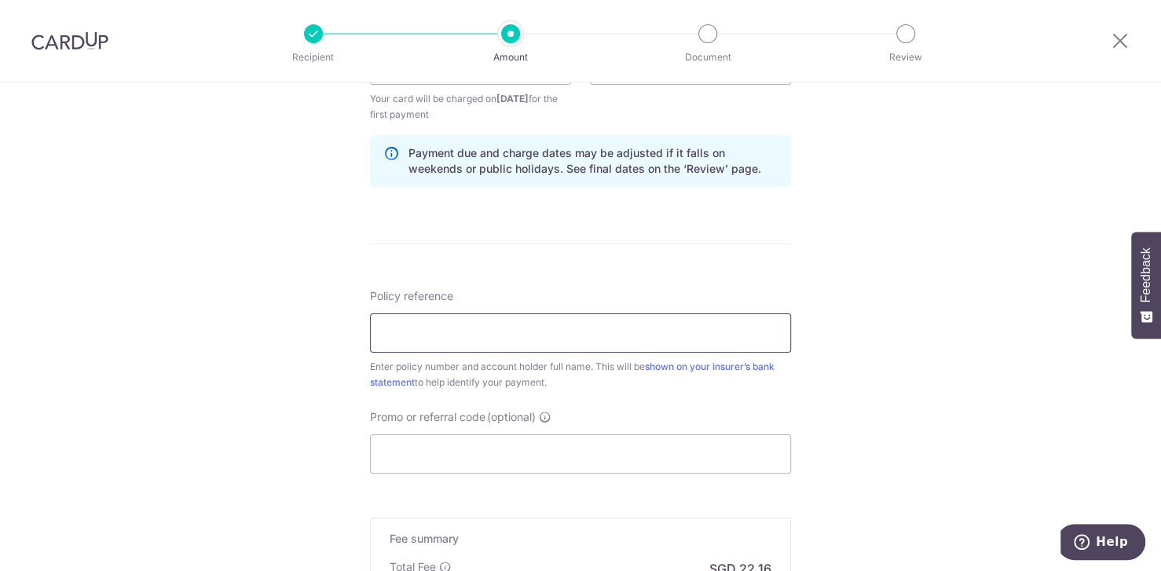
click at [469, 333] on input "Policy reference" at bounding box center [580, 332] width 421 height 39
paste input "1492585389"
type input "1492585389"
click at [311, 388] on div "Tell us more about your payment Enter payment amount SGD 852.12 852.12 Select C…" at bounding box center [580, 48] width 1161 height 1501
click at [319, 388] on div "Tell us more about your payment Enter payment amount SGD 852.12 852.12 Select C…" at bounding box center [580, 48] width 1161 height 1501
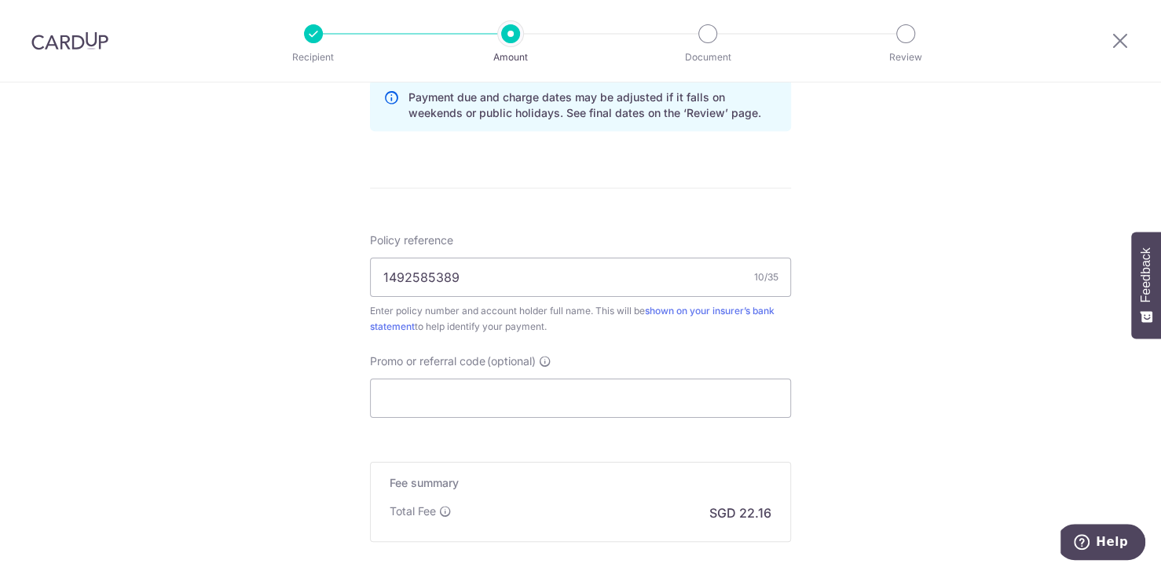
scroll to position [884, 0]
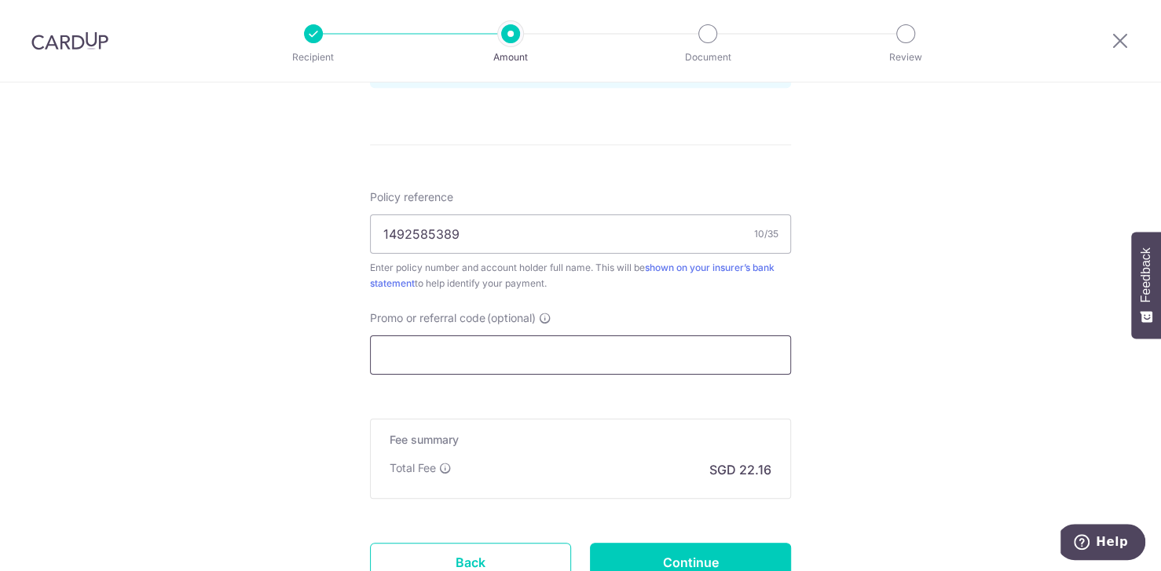
click at [612, 350] on input "Promo or referral code (optional)" at bounding box center [580, 354] width 421 height 39
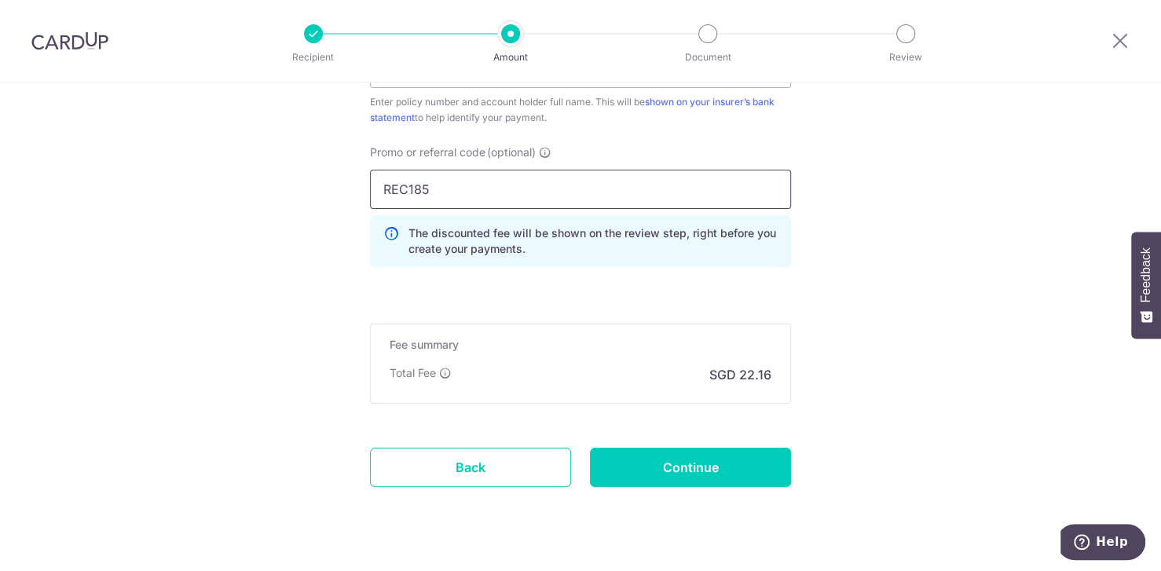
type input "REC185"
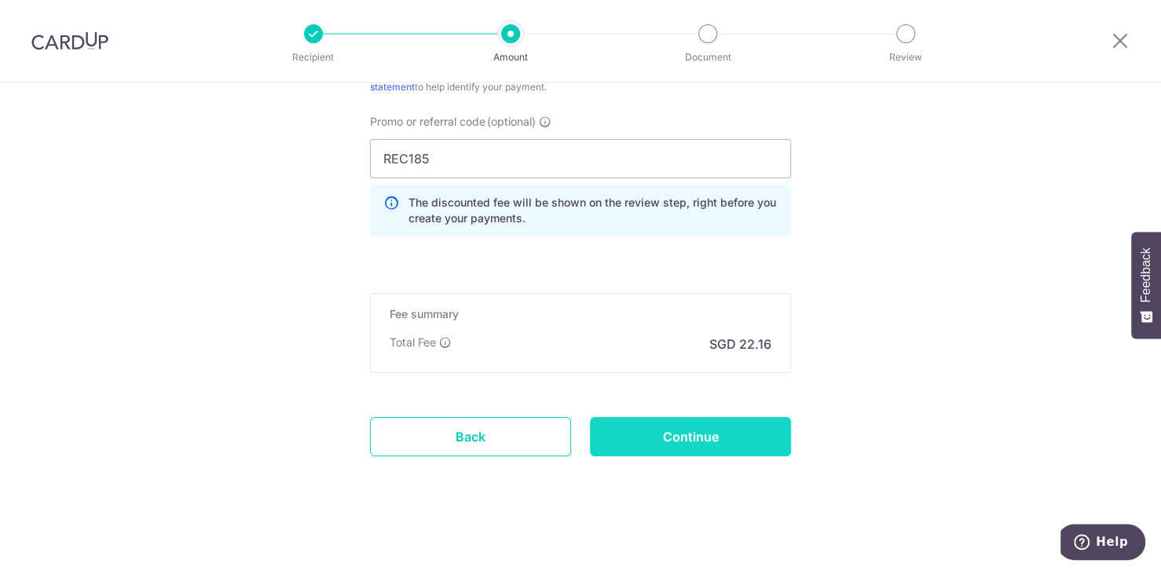
click at [724, 419] on input "Continue" at bounding box center [690, 436] width 201 height 39
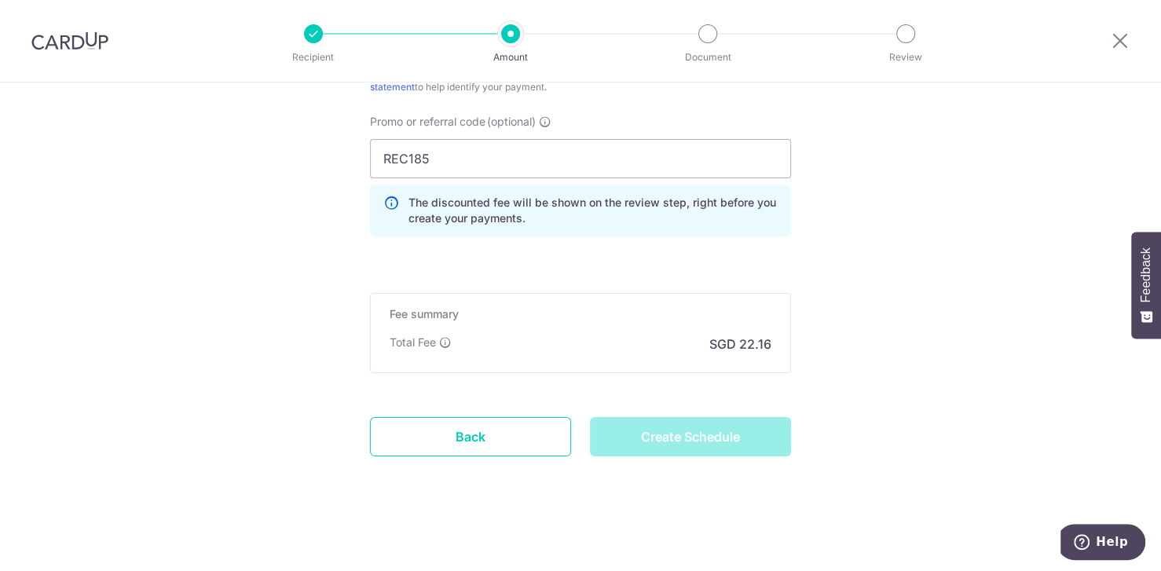
type input "Create Schedule"
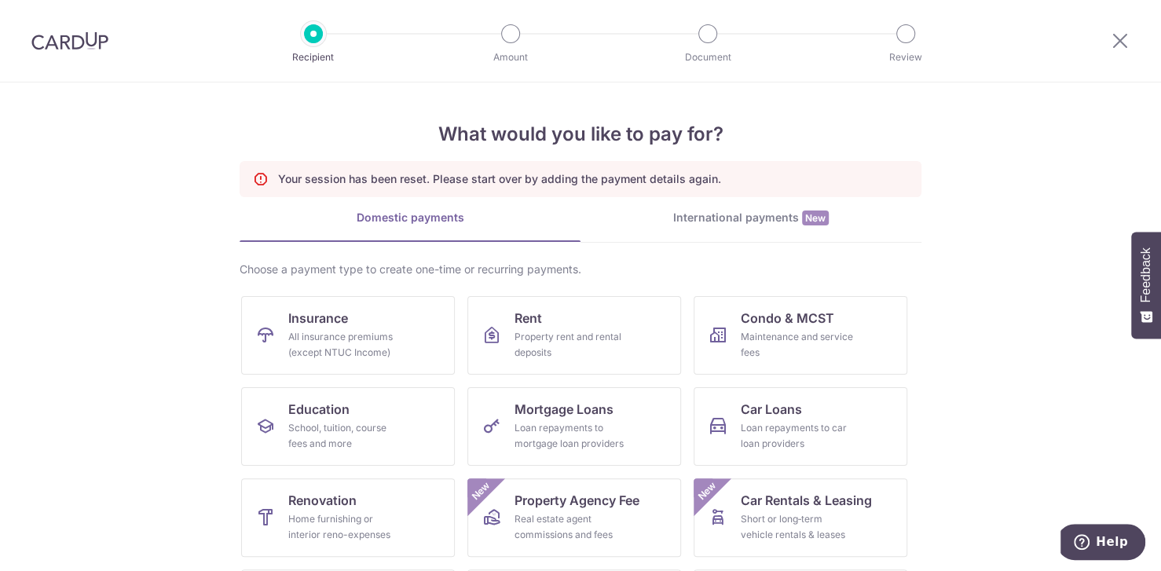
scroll to position [180, 0]
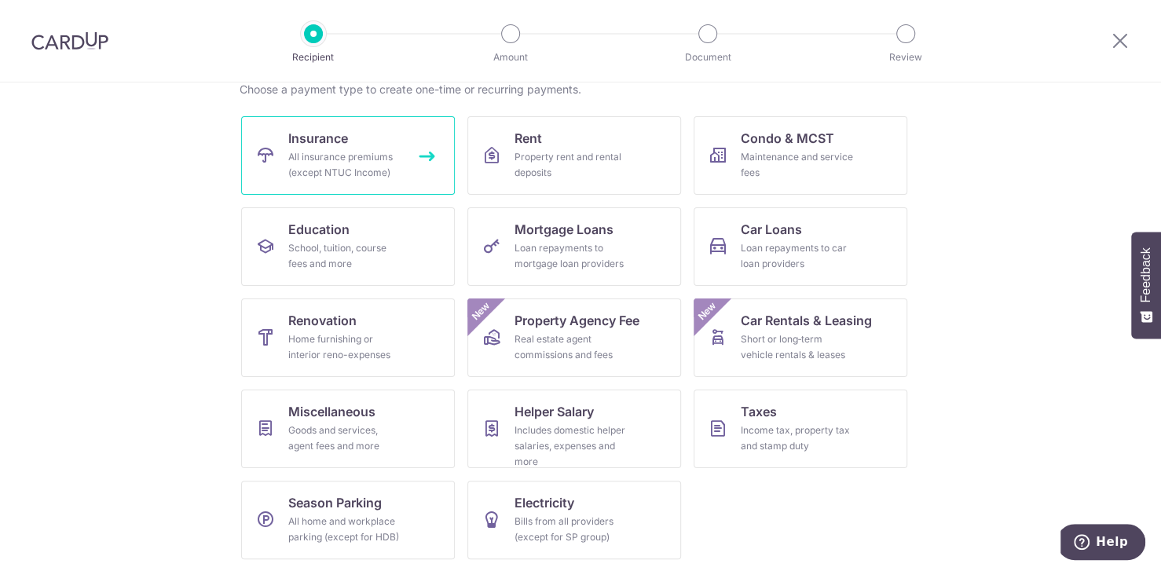
click at [324, 154] on div "All insurance premiums (except NTUC Income)" at bounding box center [344, 164] width 113 height 31
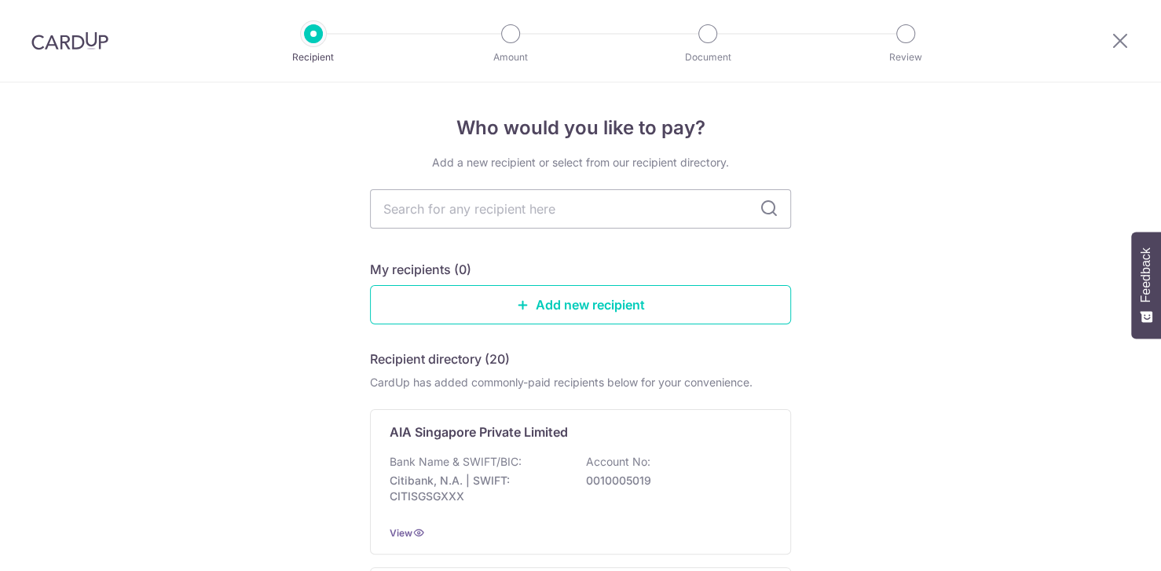
click at [514, 211] on input "text" at bounding box center [580, 208] width 421 height 39
type input "manu"
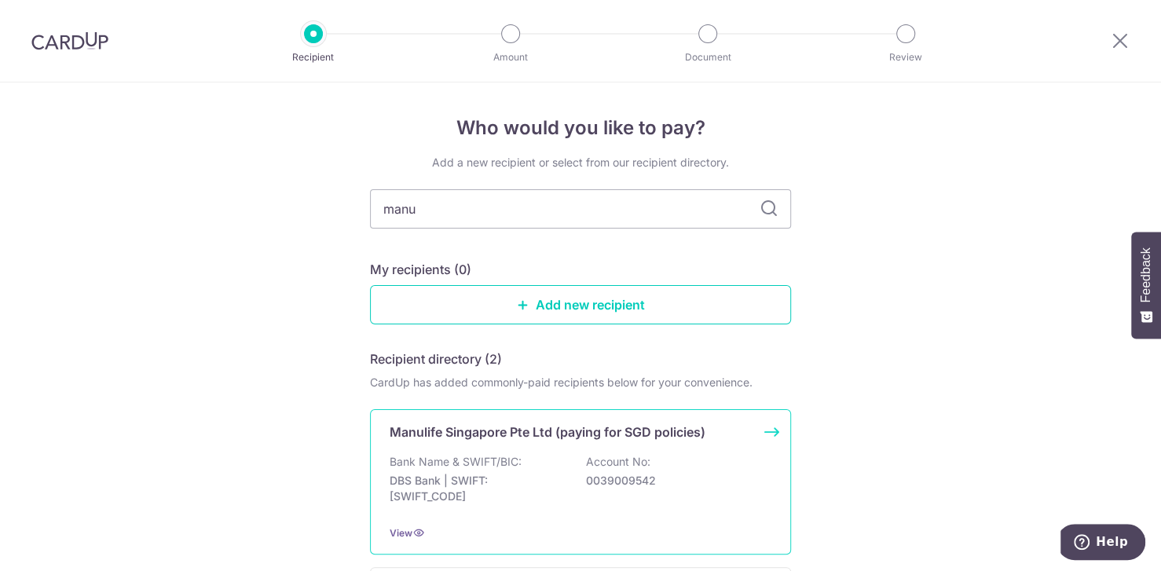
click at [519, 436] on p "Manulife Singapore Pte Ltd (paying for SGD policies)" at bounding box center [548, 432] width 316 height 19
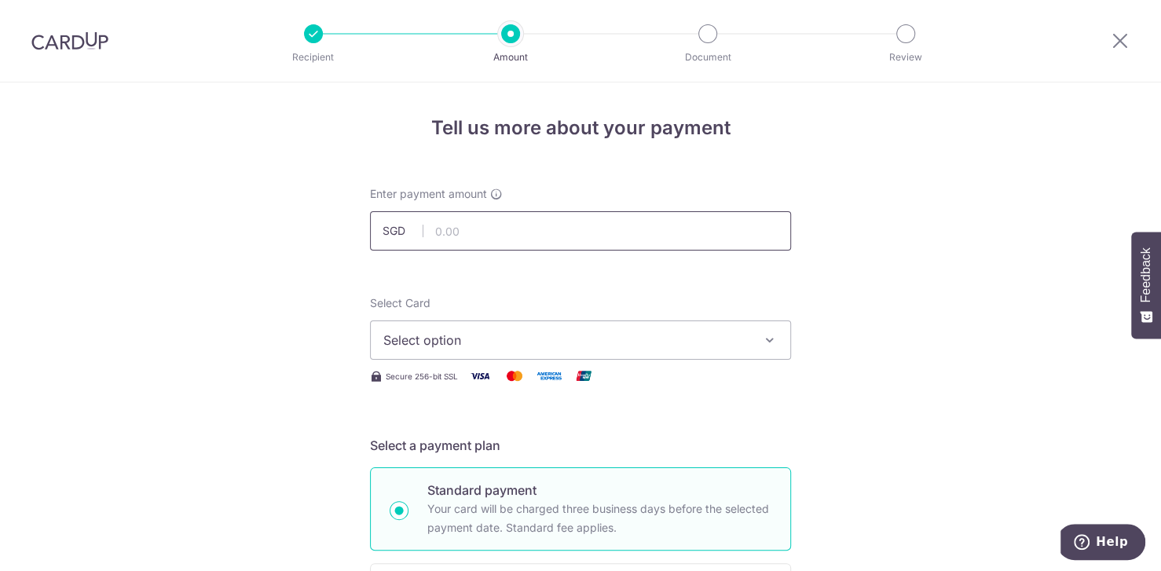
type input "852.12"
click at [469, 345] on span "Select option" at bounding box center [566, 340] width 366 height 19
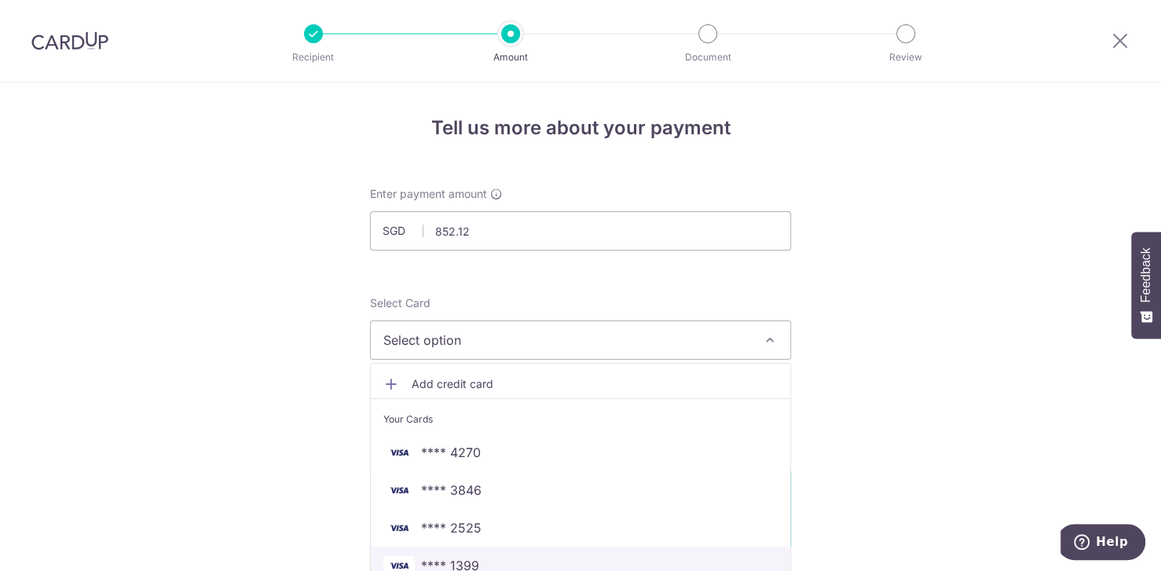
click at [486, 553] on link "**** 1399" at bounding box center [581, 566] width 420 height 38
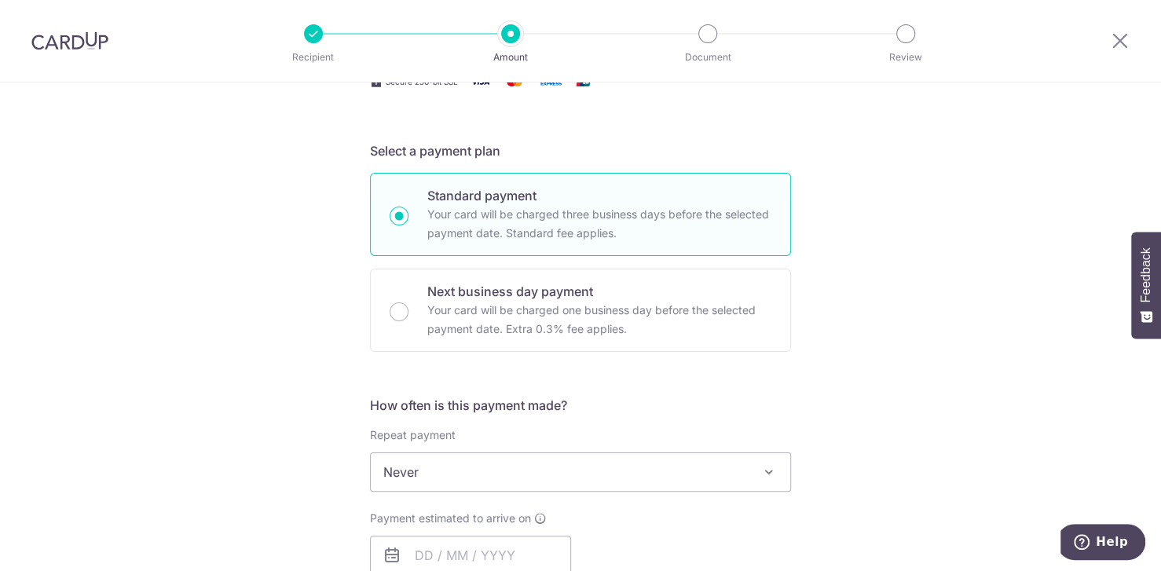
scroll to position [392, 0]
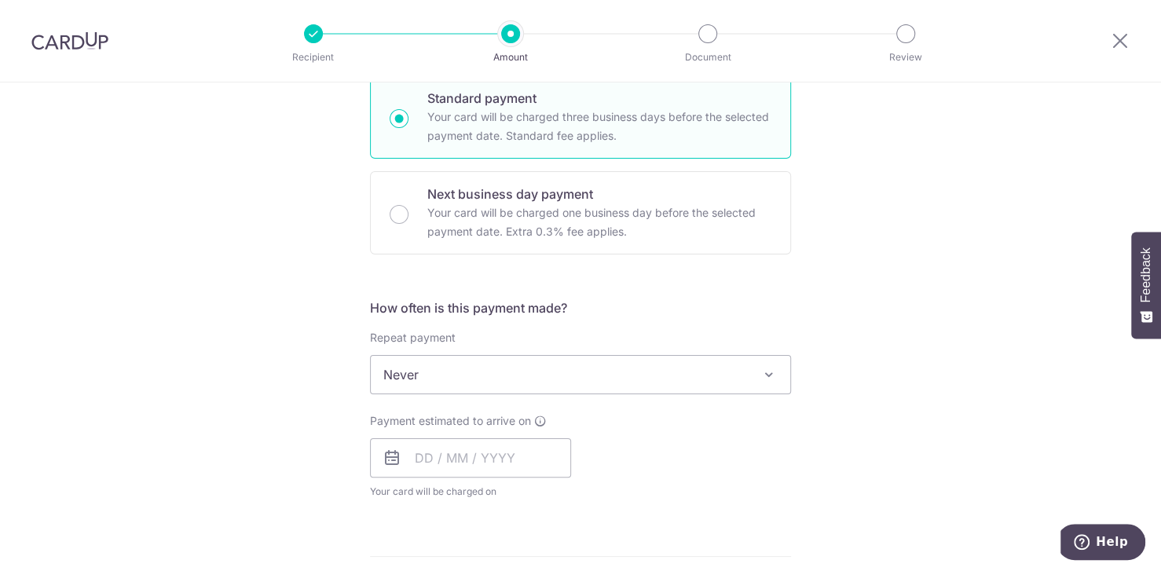
click at [484, 365] on span "Never" at bounding box center [581, 375] width 420 height 38
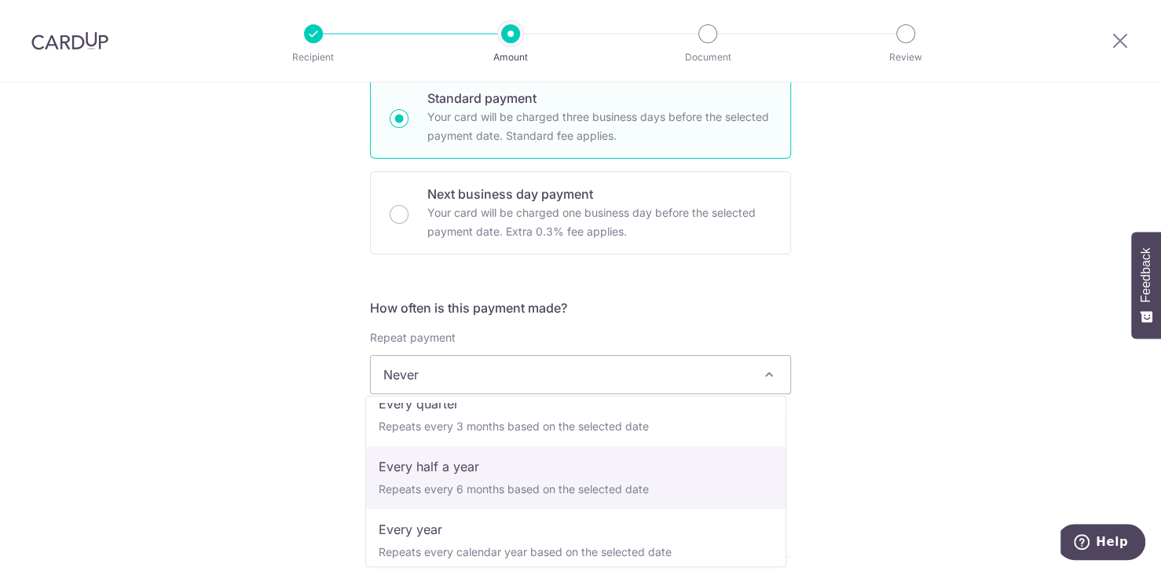
scroll to position [219, 0]
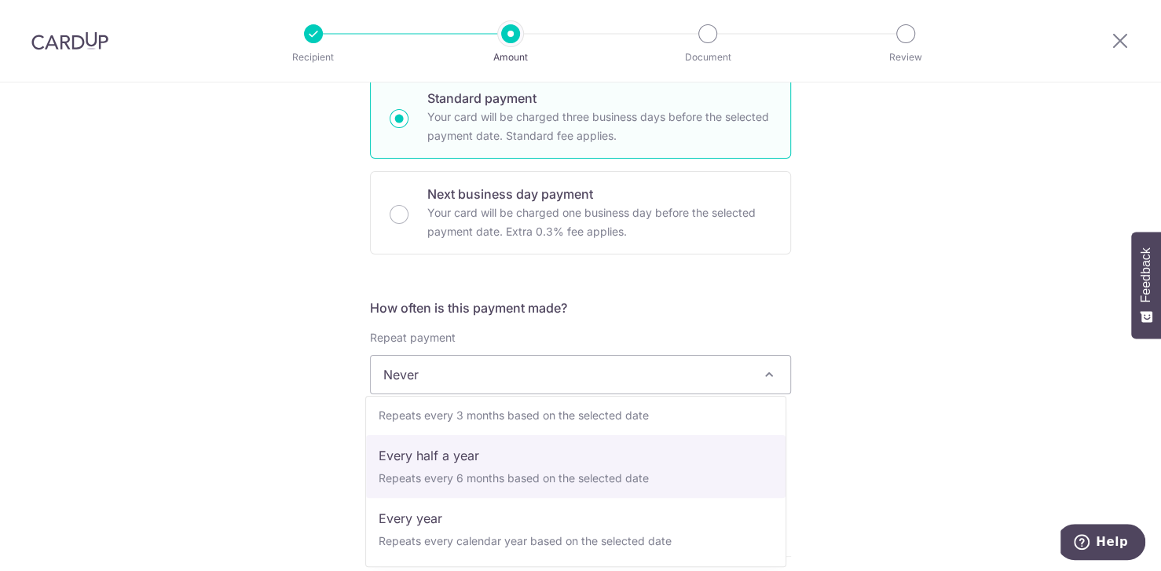
select select "6"
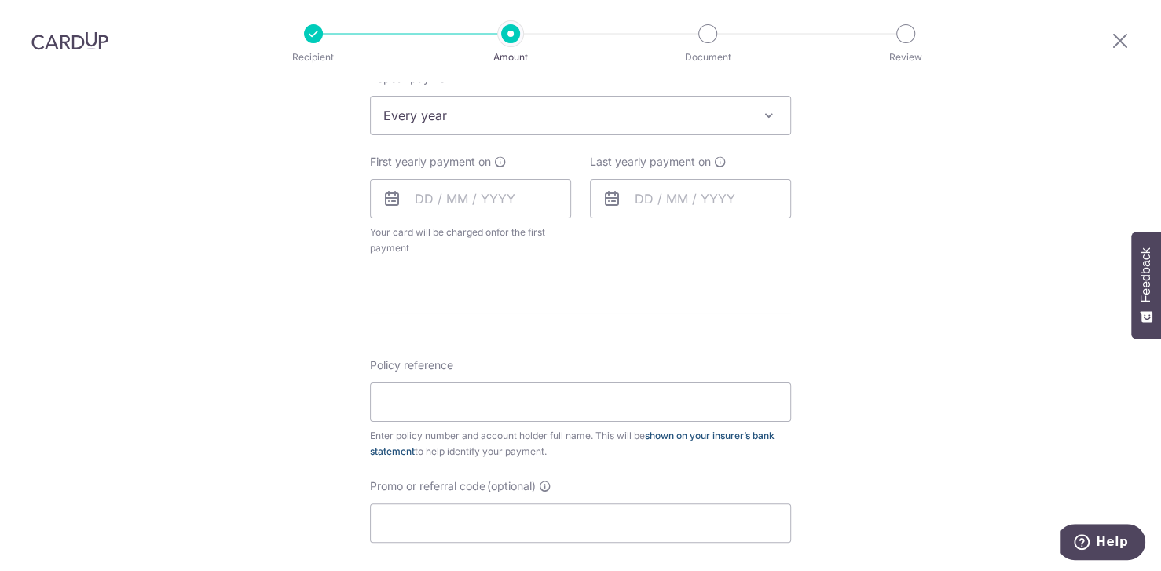
scroll to position [687, 0]
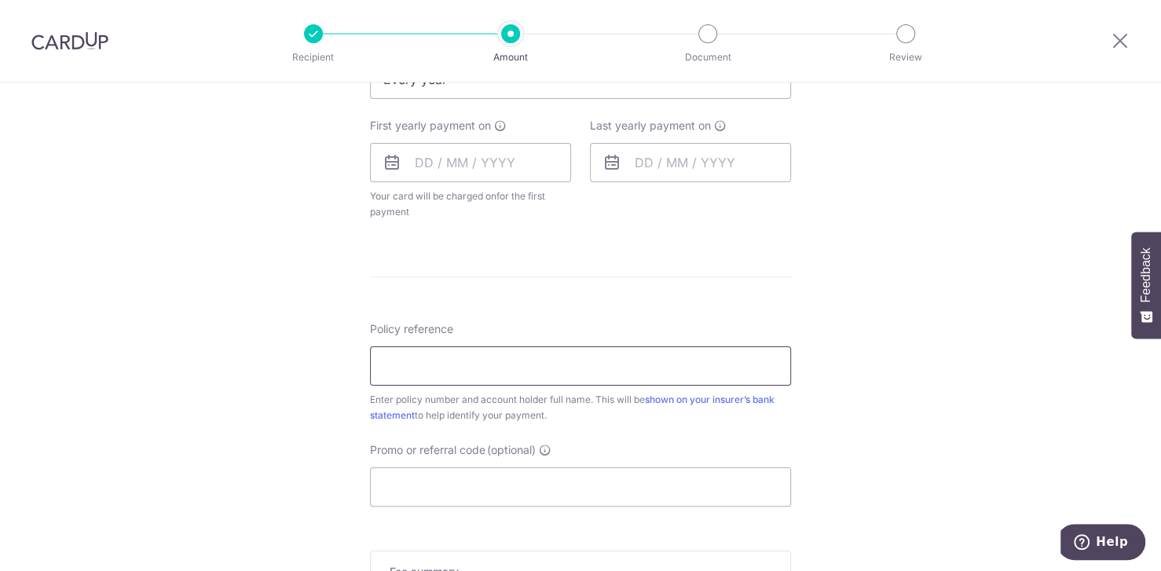
click at [429, 346] on input "Policy reference" at bounding box center [580, 365] width 421 height 39
paste input "REC185"
type input "REC185"
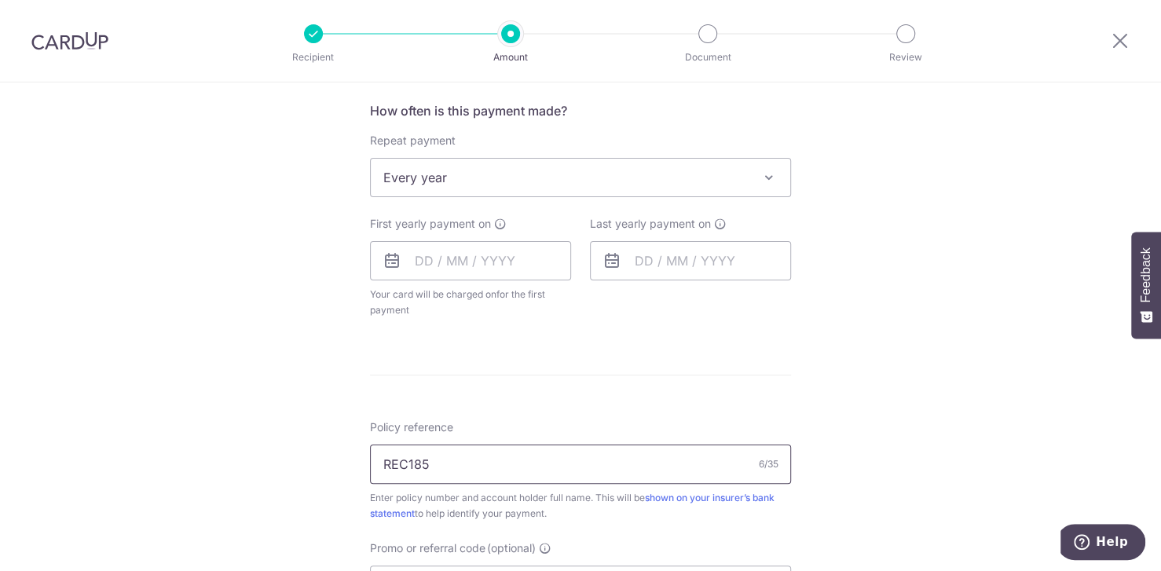
scroll to position [588, 0]
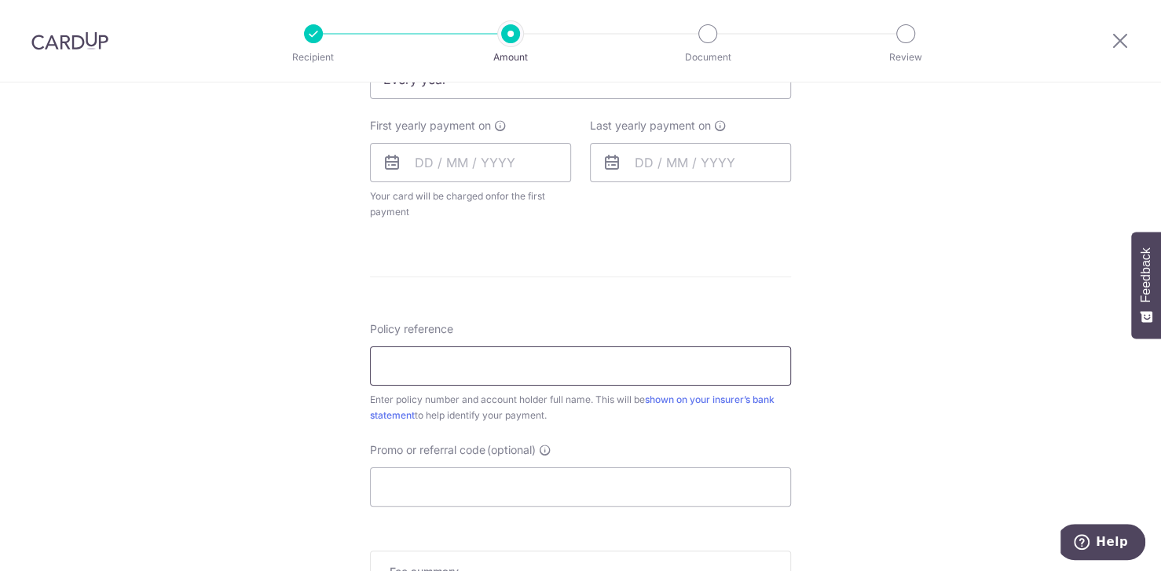
paste input "1492585389"
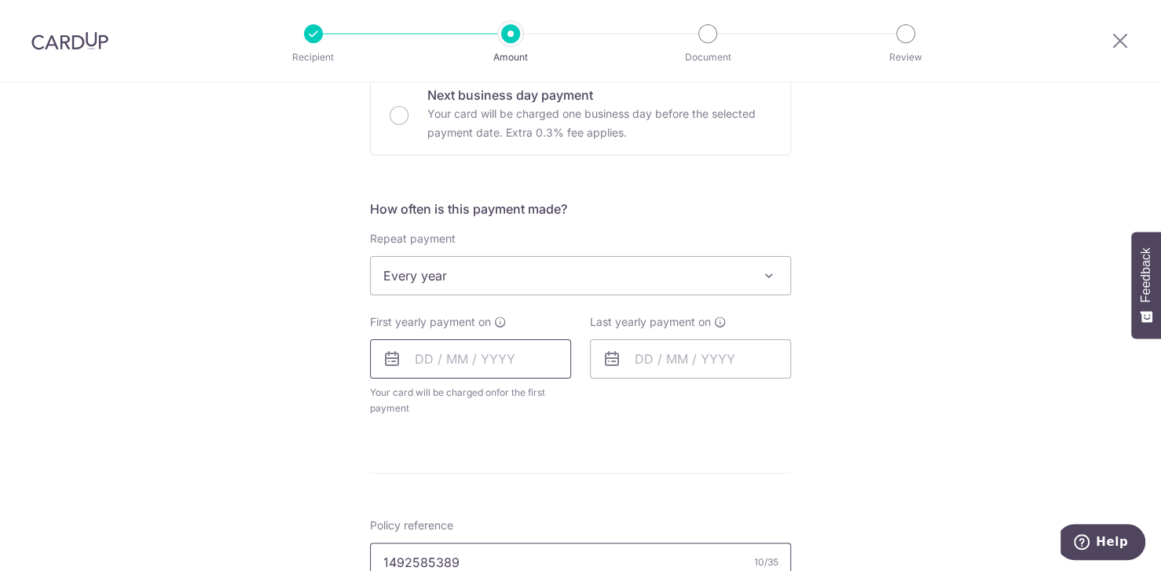
type input "1492585389"
click at [437, 350] on input "text" at bounding box center [470, 358] width 201 height 39
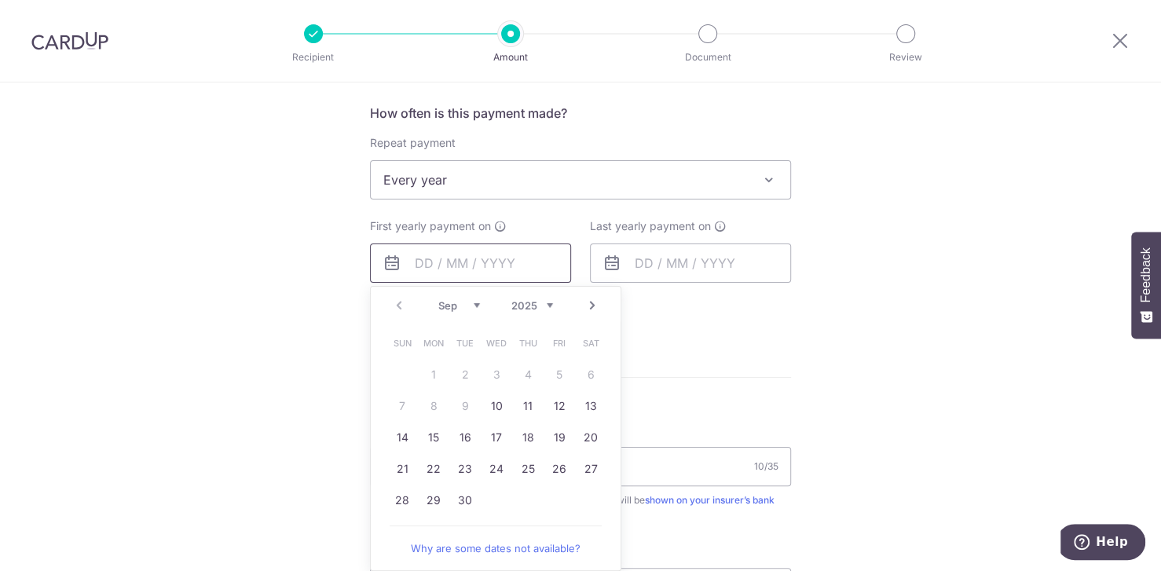
scroll to position [588, 0]
drag, startPoint x: 541, startPoint y: 469, endPoint x: 819, endPoint y: 366, distance: 295.8
click at [547, 469] on link "26" at bounding box center [559, 467] width 25 height 25
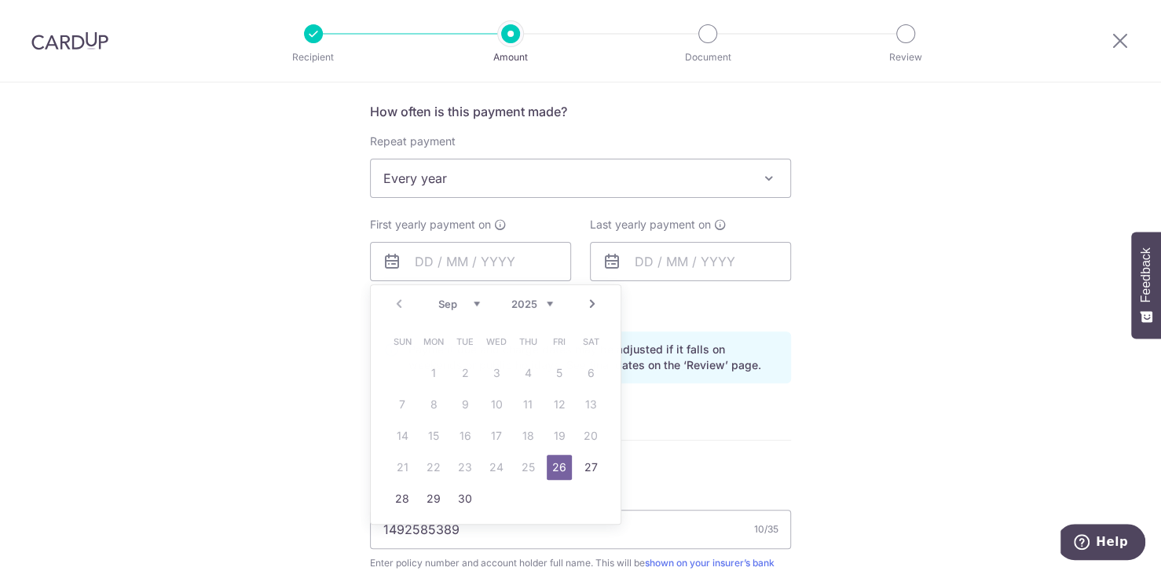
type input "[DATE]"
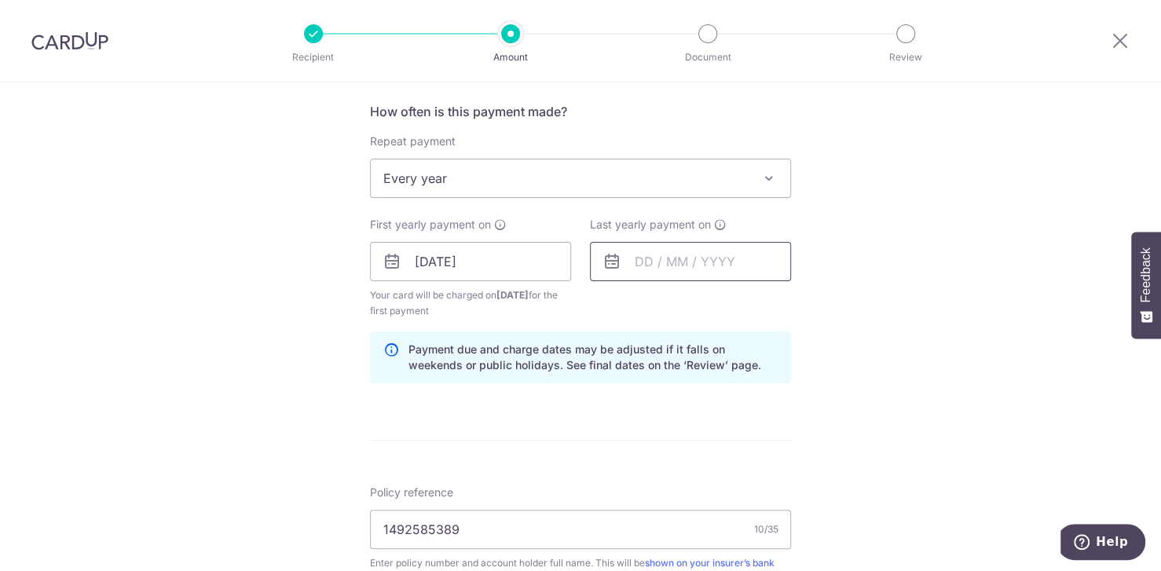
click at [666, 250] on input "text" at bounding box center [690, 261] width 201 height 39
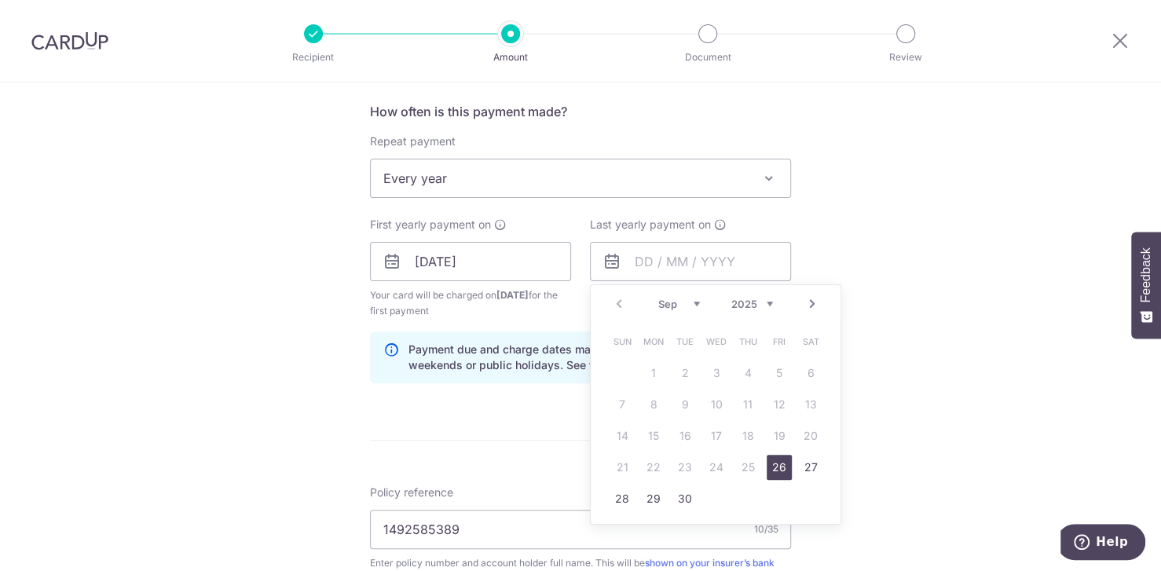
click at [758, 302] on select "2025 2026 2027 2028 2029 2030 2031 2032 2033 2034 2035" at bounding box center [752, 304] width 42 height 13
click at [706, 498] on link "26" at bounding box center [716, 498] width 25 height 25
type input "26/09/2035"
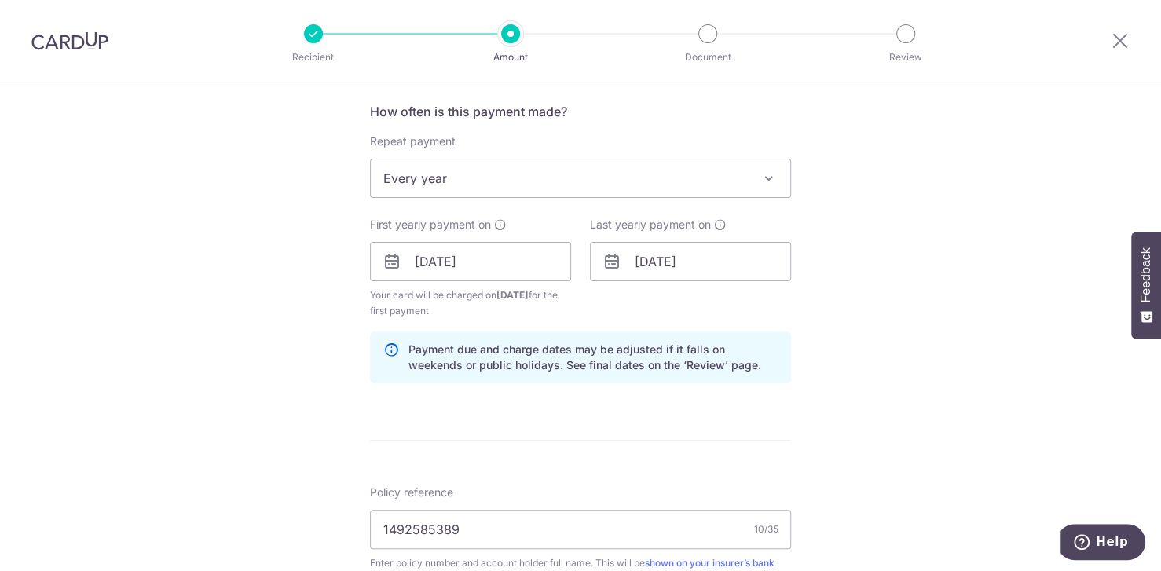
click at [906, 383] on div "Tell us more about your payment Enter payment amount SGD 852.12 852.12 Select C…" at bounding box center [580, 244] width 1161 height 1501
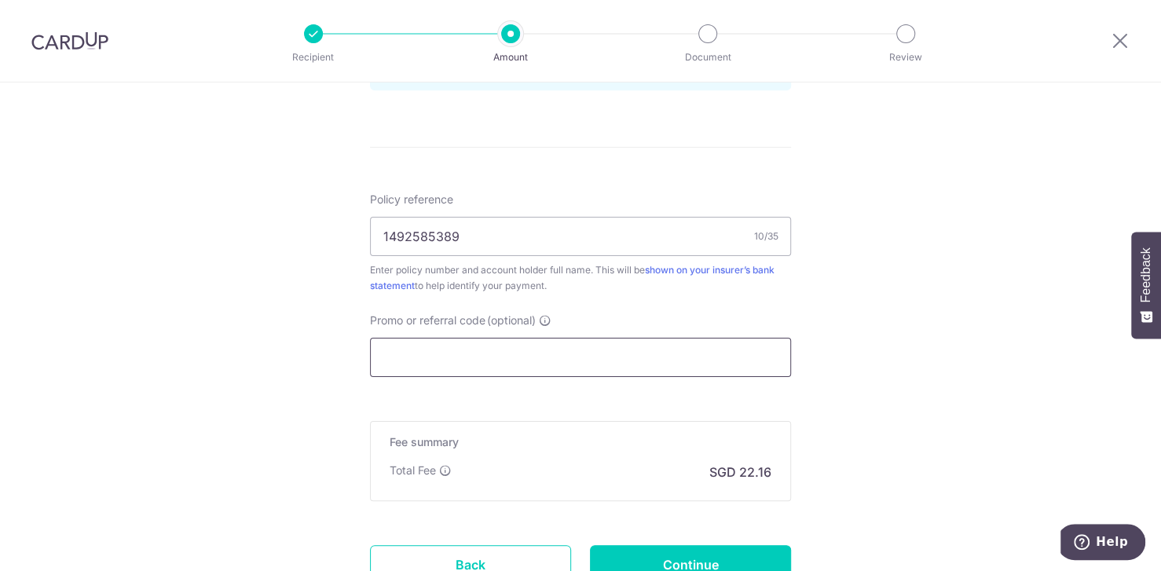
scroll to position [884, 0]
click at [493, 343] on input "Promo or referral code (optional)" at bounding box center [580, 354] width 421 height 39
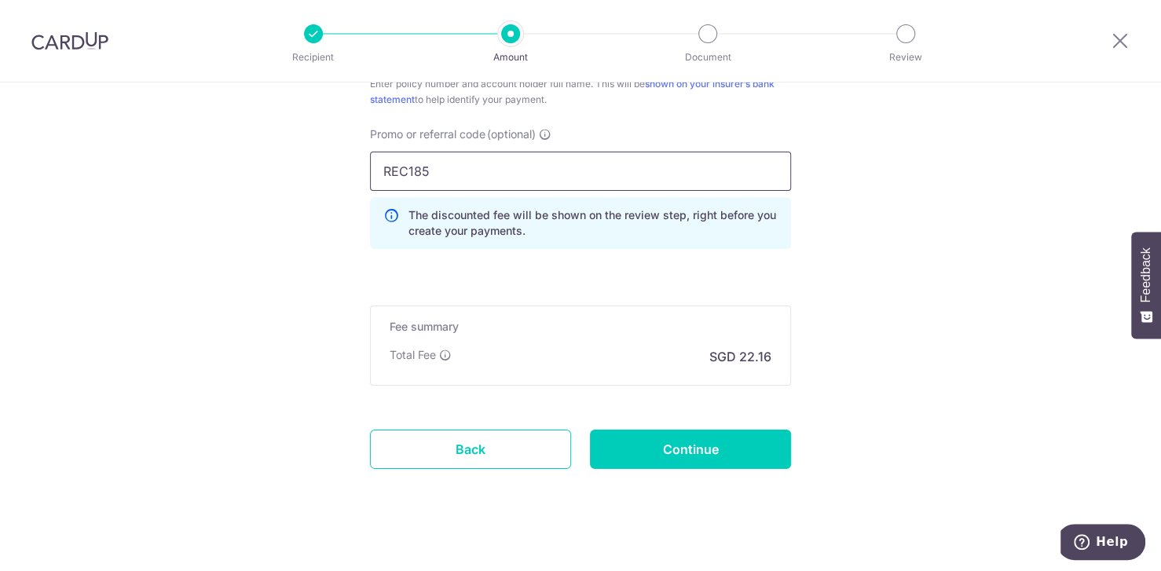
scroll to position [1080, 0]
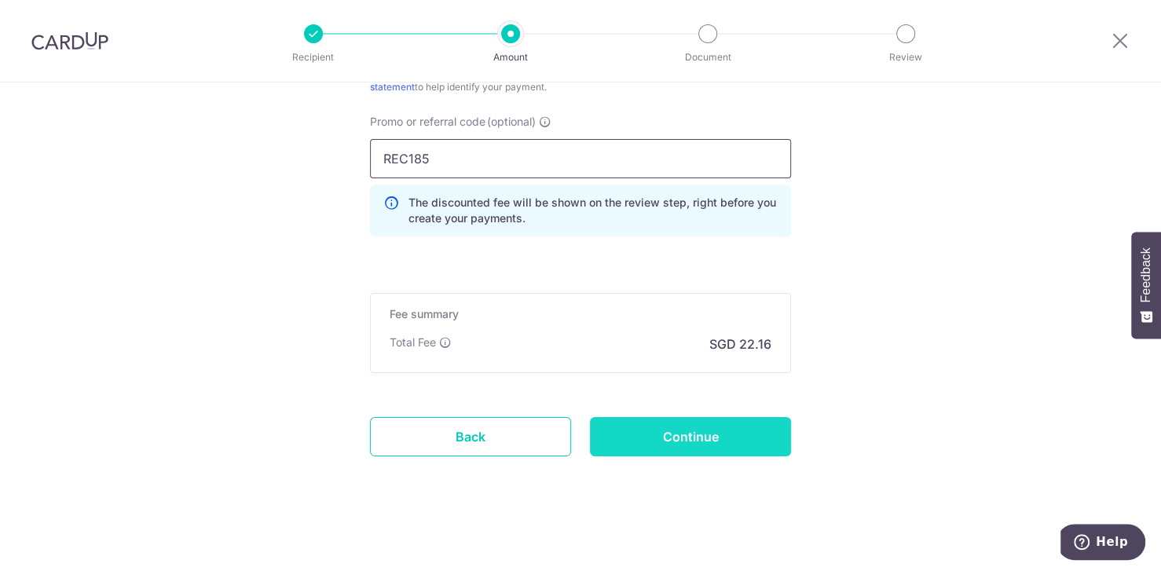
type input "REC185"
click at [724, 446] on input "Continue" at bounding box center [690, 436] width 201 height 39
type input "Create Schedule"
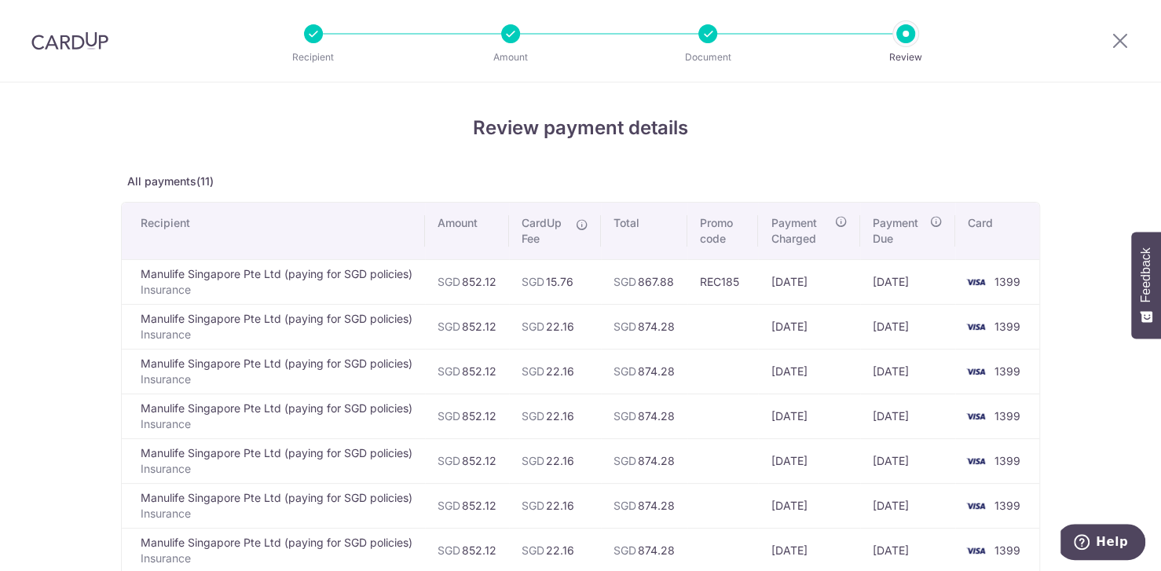
scroll to position [295, 0]
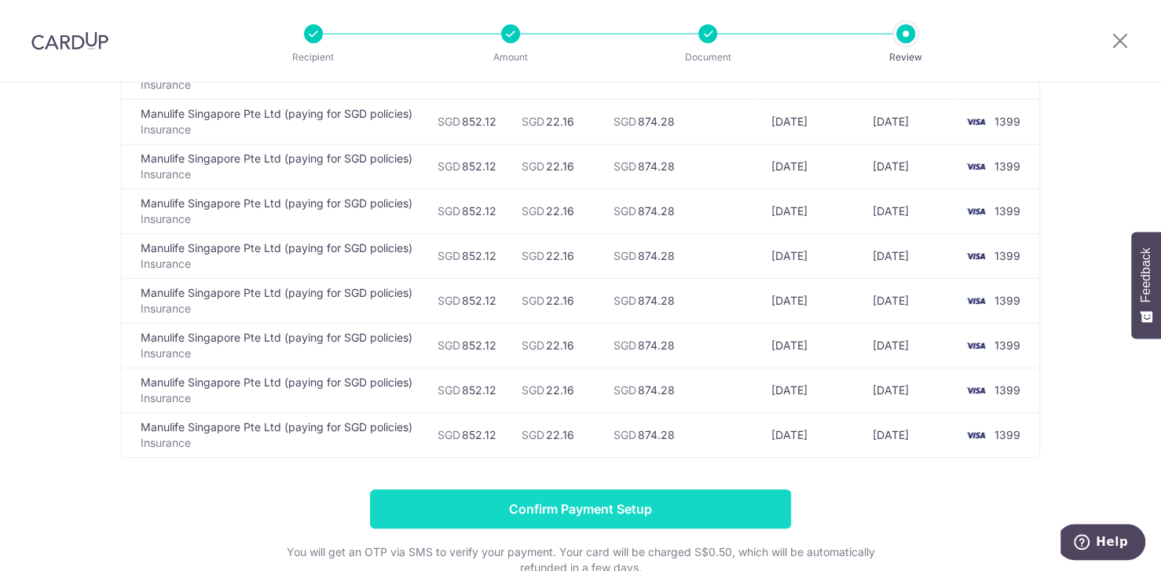
click at [655, 502] on input "Confirm Payment Setup" at bounding box center [580, 508] width 421 height 39
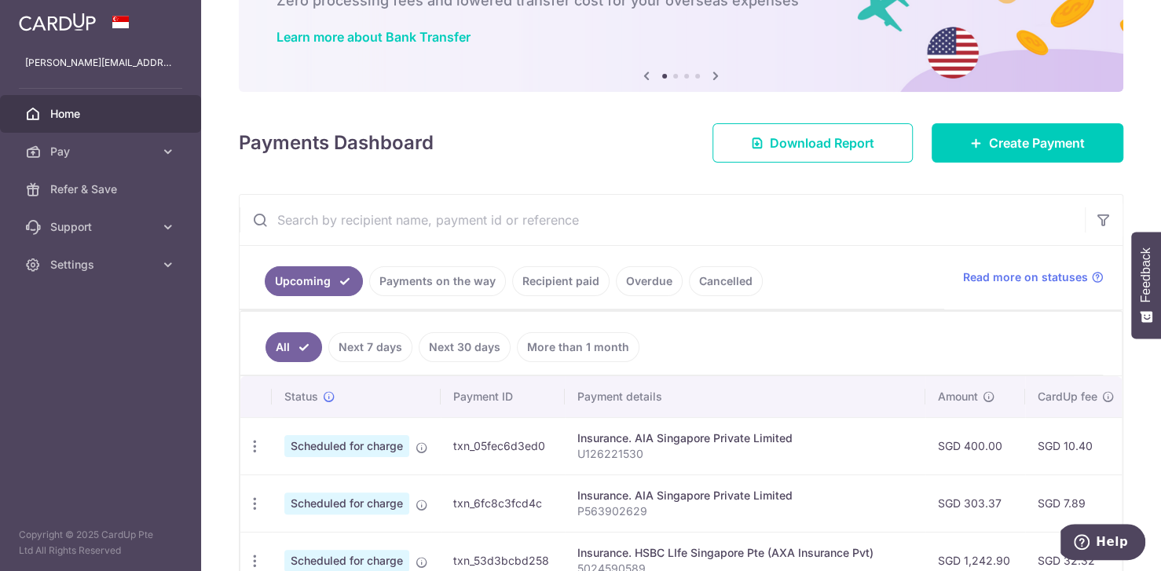
scroll to position [98, 0]
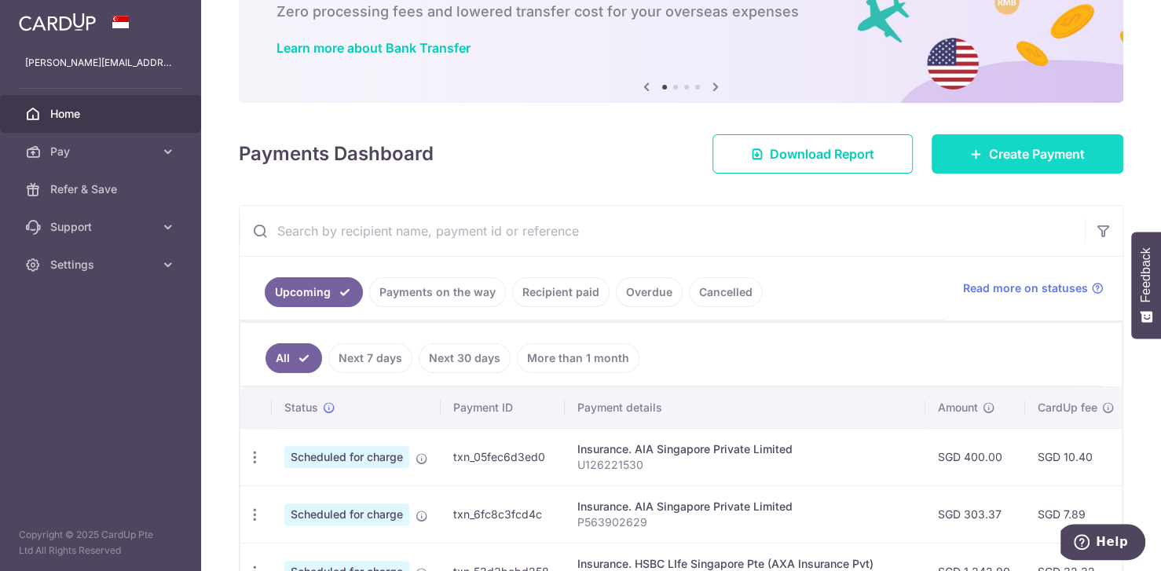
click at [992, 149] on span "Create Payment" at bounding box center [1037, 154] width 96 height 19
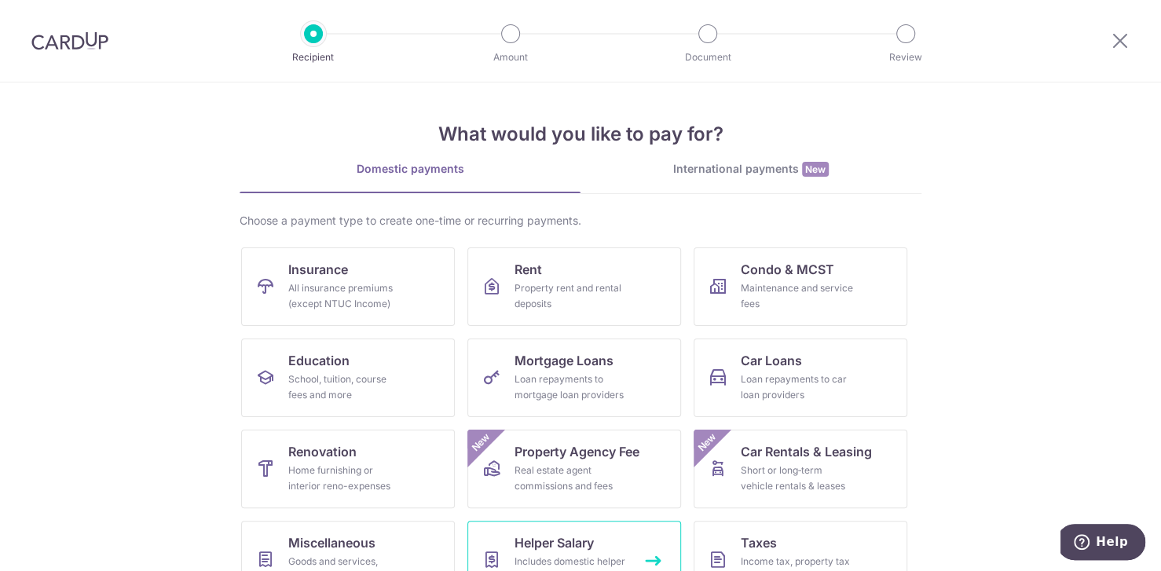
scroll to position [131, 0]
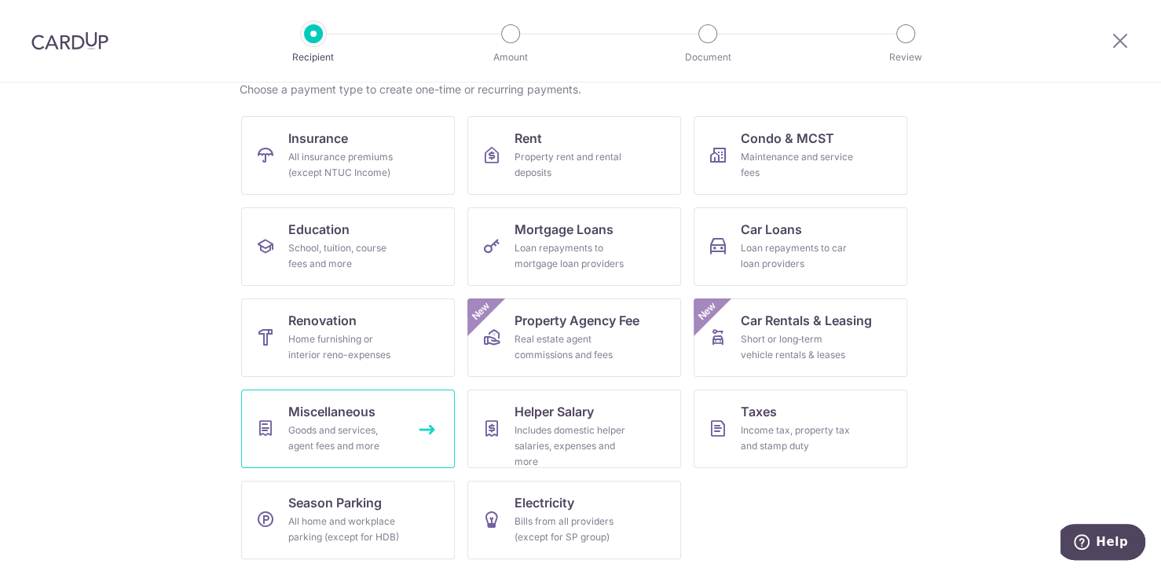
click at [397, 431] on link "Miscellaneous Goods and services, agent fees and more" at bounding box center [348, 429] width 214 height 79
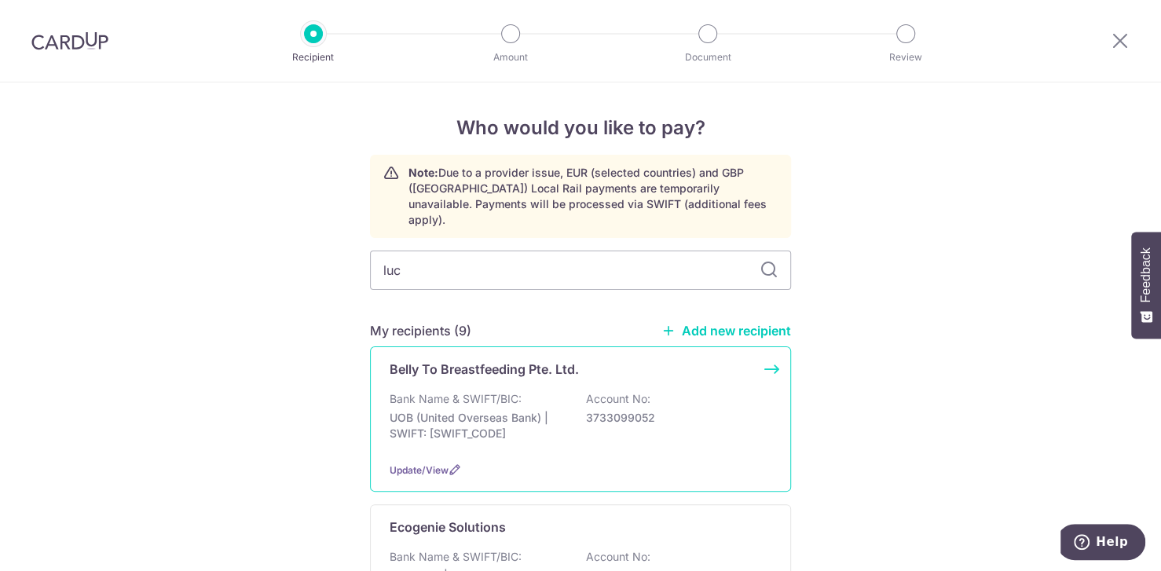
type input "[PERSON_NAME]"
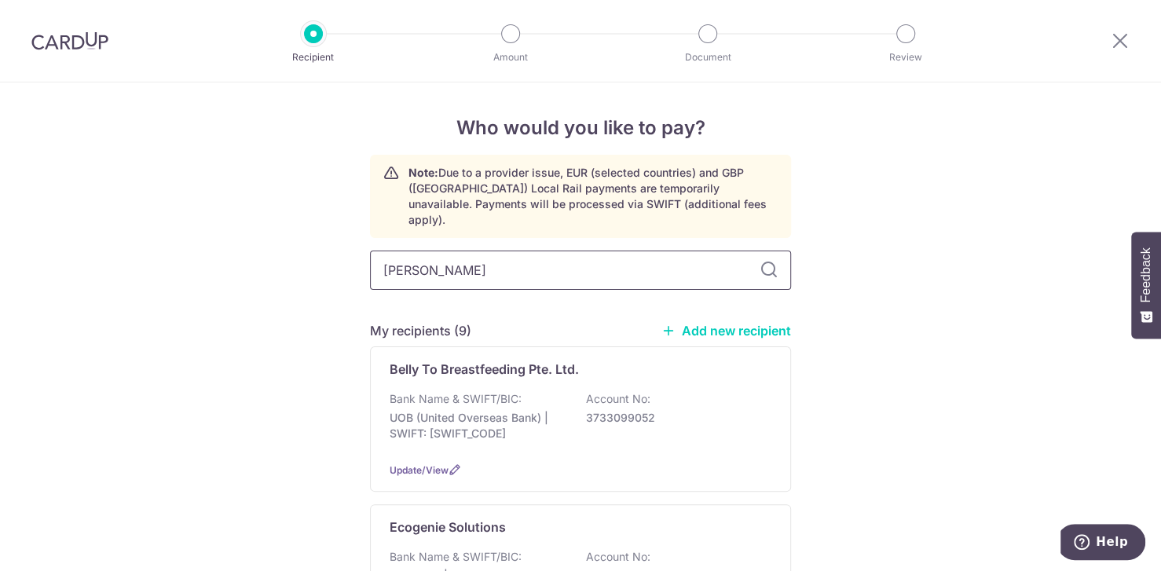
click at [523, 259] on input "[PERSON_NAME]" at bounding box center [580, 270] width 421 height 39
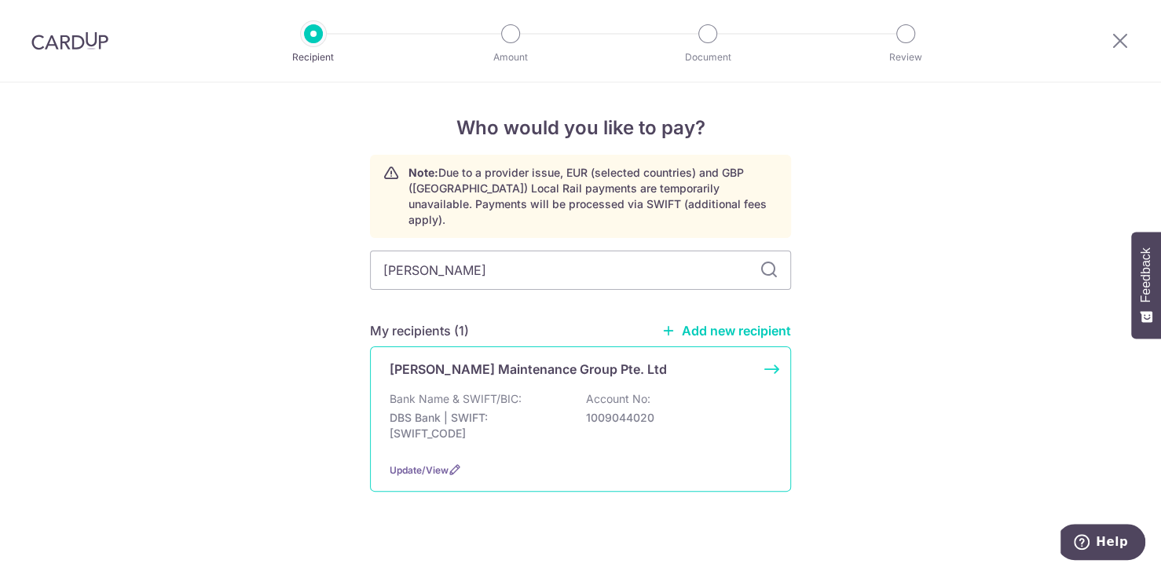
click at [511, 391] on p "Bank Name & SWIFT/BIC:" at bounding box center [456, 399] width 132 height 16
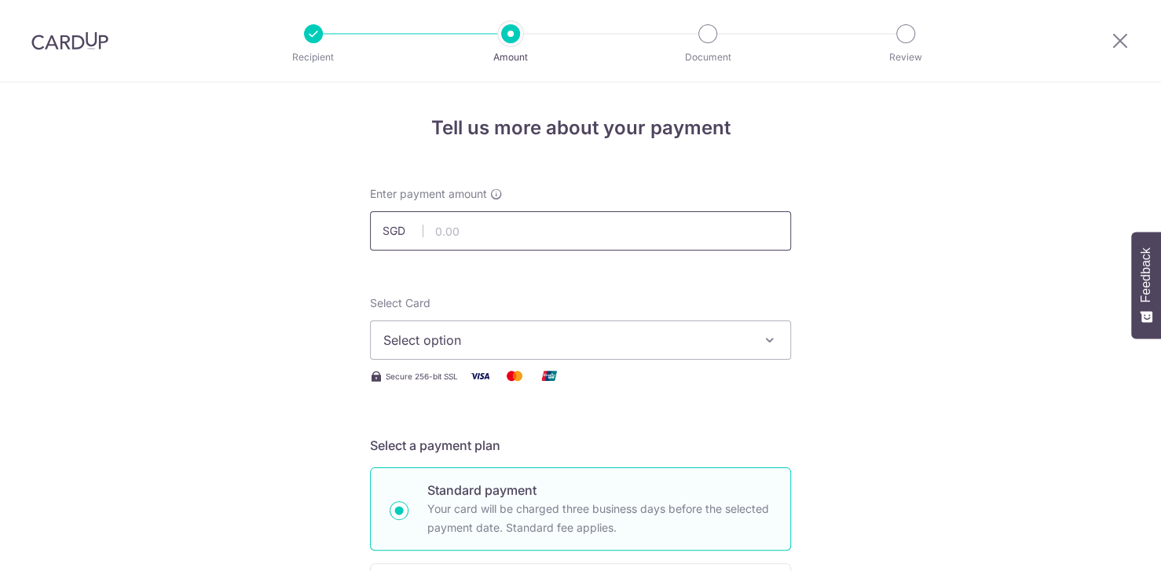
drag, startPoint x: 0, startPoint y: 0, endPoint x: 489, endPoint y: 126, distance: 504.6
click at [489, 211] on input "text" at bounding box center [580, 230] width 421 height 39
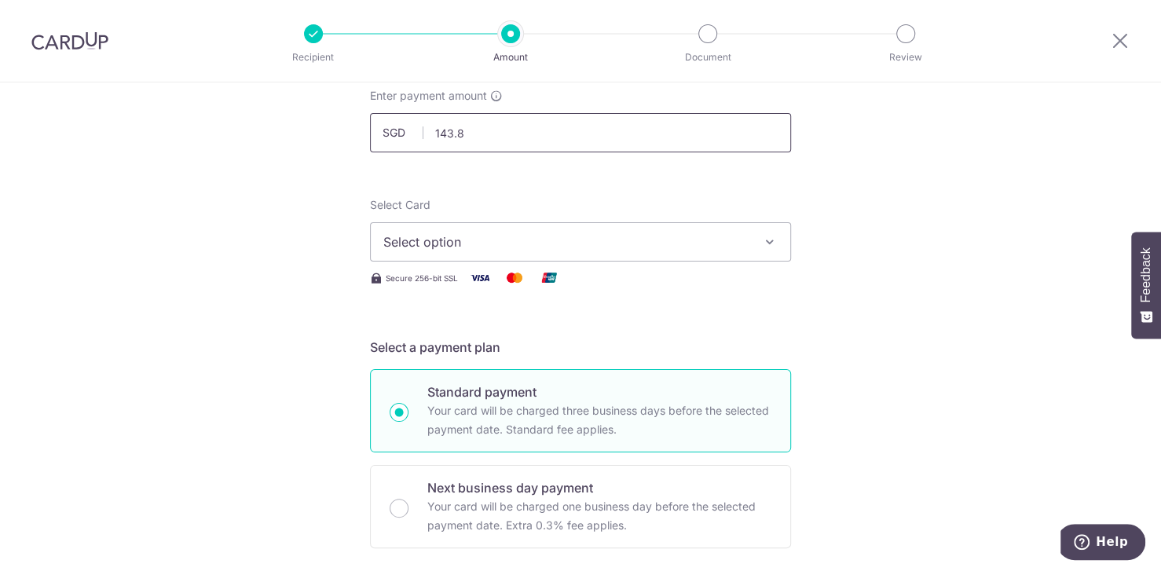
type input "143.88"
click at [668, 221] on div "Select Card Select option Add credit card Your Cards **** 4270 **** 3846 **** 2…" at bounding box center [580, 229] width 421 height 64
click at [676, 241] on span "Select option" at bounding box center [566, 242] width 366 height 19
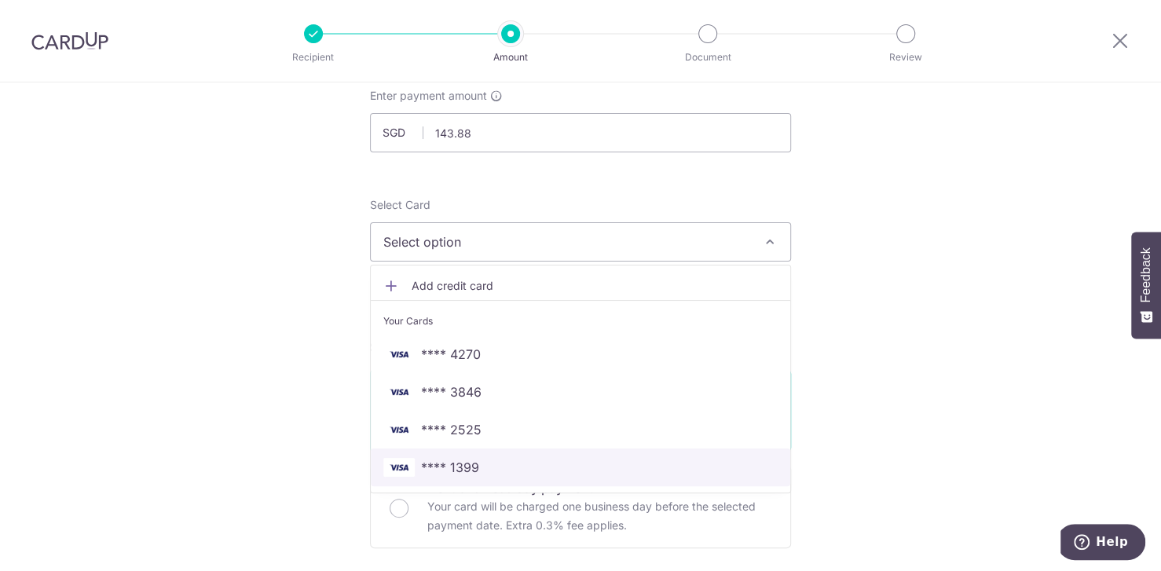
click at [526, 460] on span "**** 1399" at bounding box center [580, 467] width 394 height 19
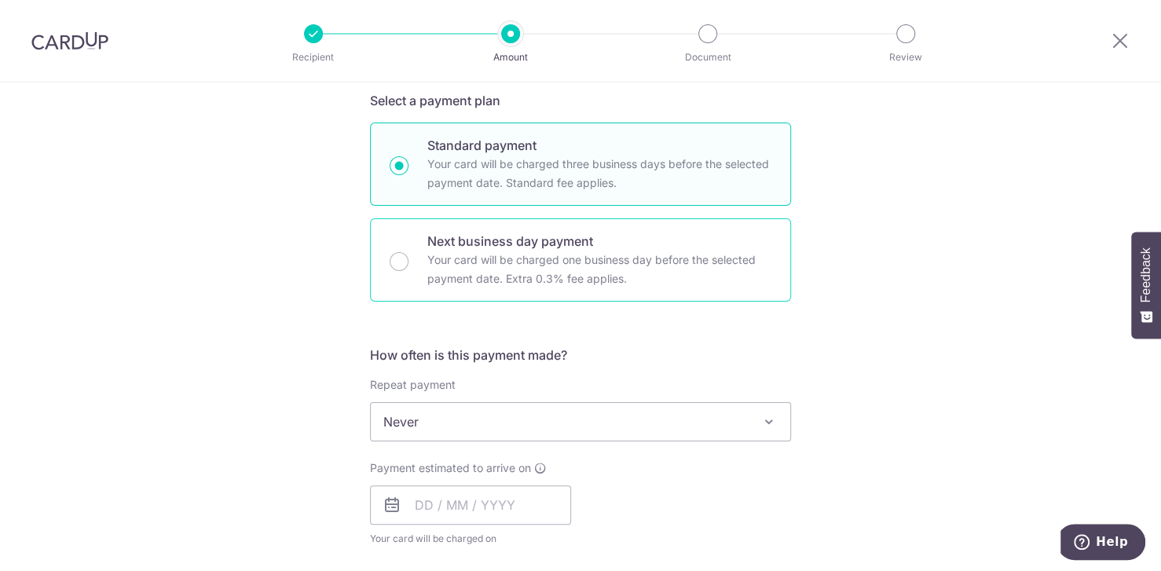
scroll to position [392, 0]
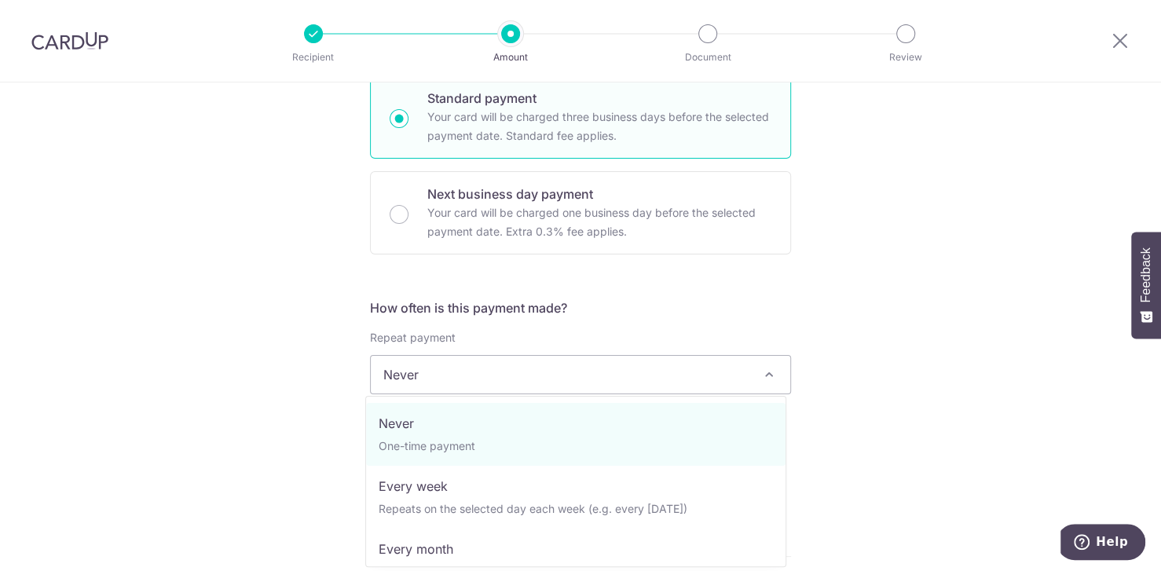
click at [493, 367] on span "Never" at bounding box center [581, 375] width 420 height 38
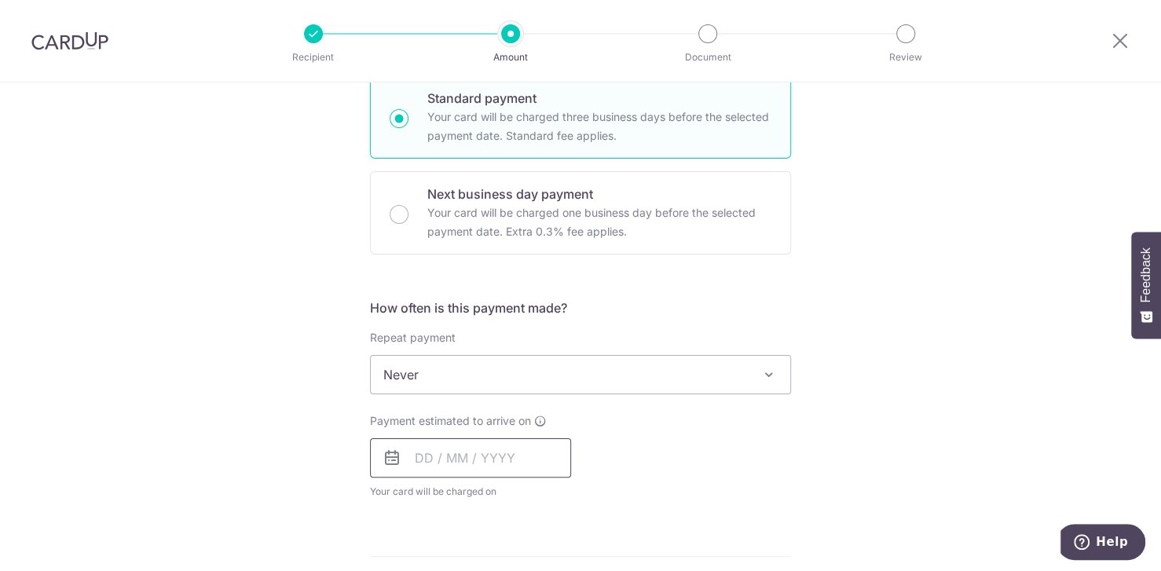
click at [421, 464] on input "text" at bounding box center [470, 457] width 201 height 39
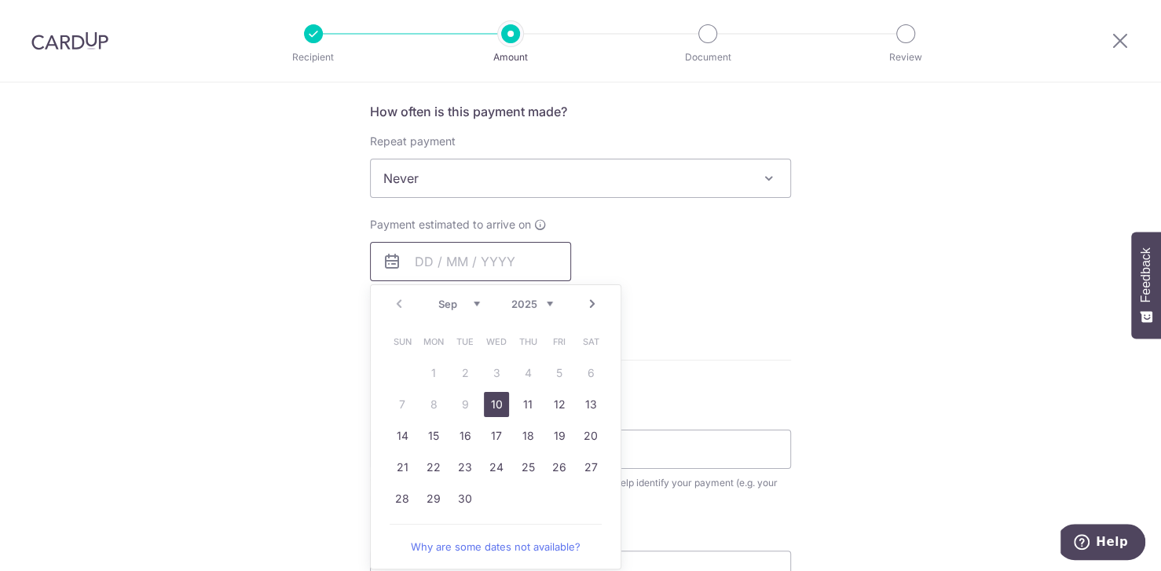
click at [417, 269] on input "text" at bounding box center [470, 261] width 201 height 39
click at [491, 398] on link "10" at bounding box center [496, 404] width 25 height 25
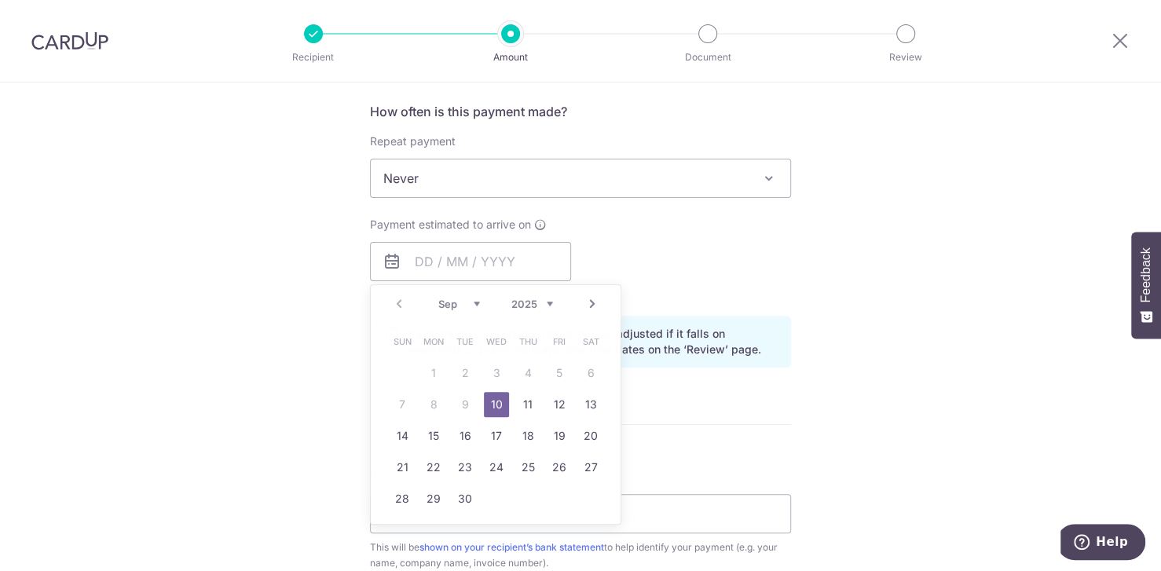
type input "[DATE]"
click at [494, 398] on link "10" at bounding box center [496, 404] width 25 height 25
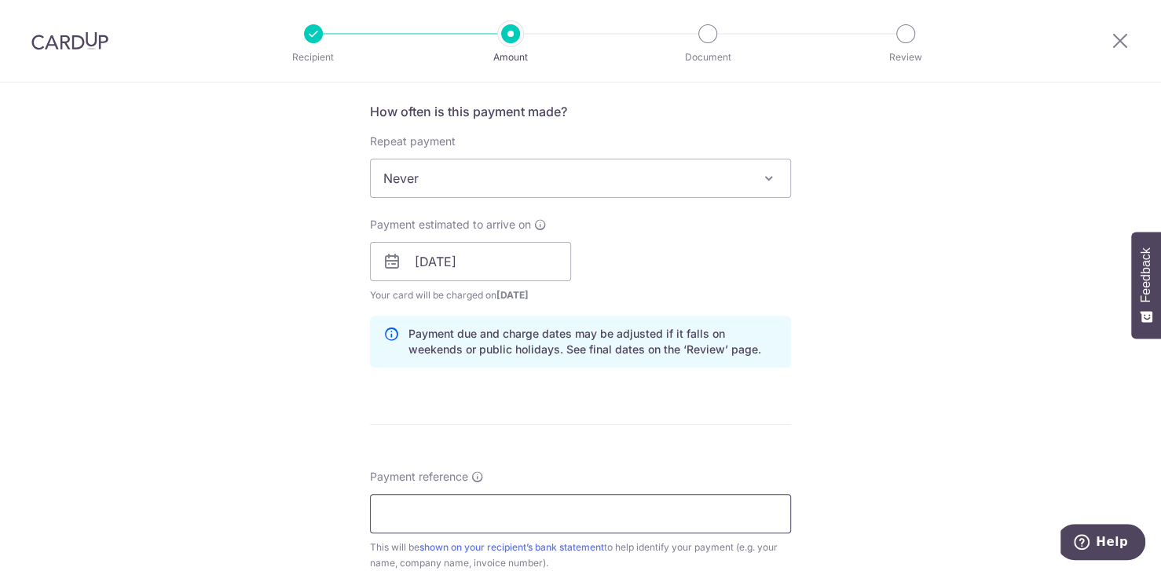
click at [462, 501] on input "Payment reference" at bounding box center [580, 513] width 421 height 39
paste input "P491192"
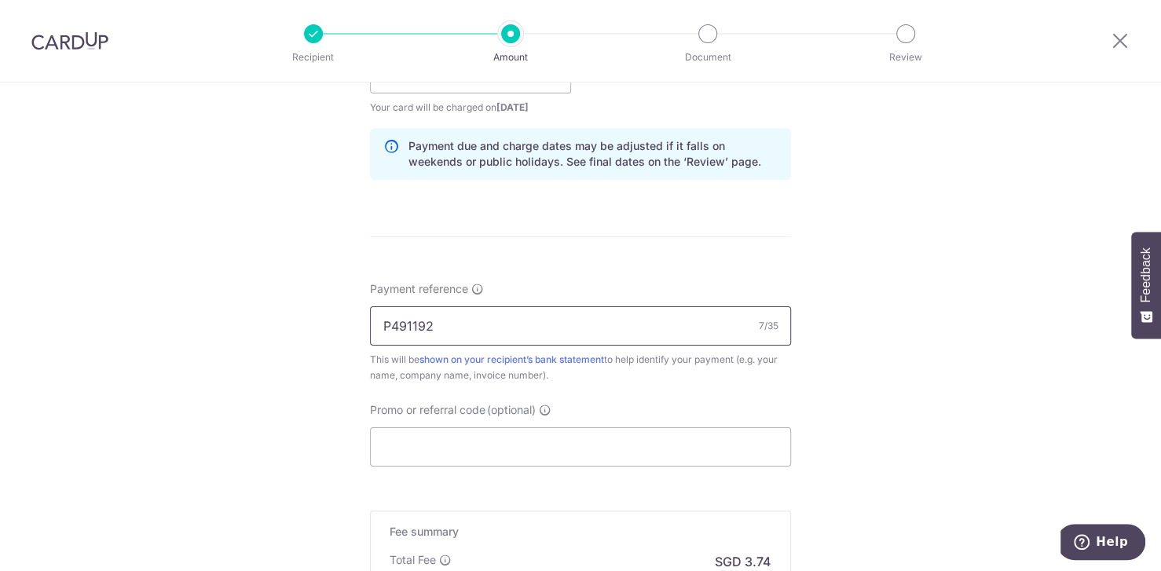
scroll to position [785, 0]
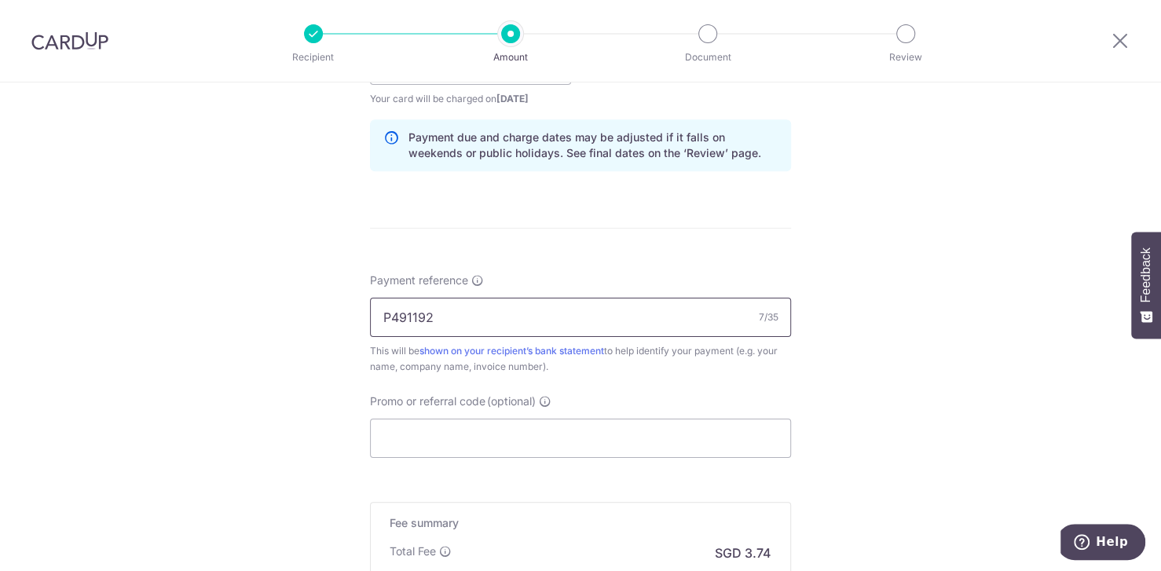
type input "P491192"
click at [309, 405] on div "Tell us more about your payment Enter payment amount SGD 143.88 143.88 Select C…" at bounding box center [580, 41] width 1161 height 1486
click at [437, 422] on input "Promo or referral code (optional)" at bounding box center [580, 438] width 421 height 39
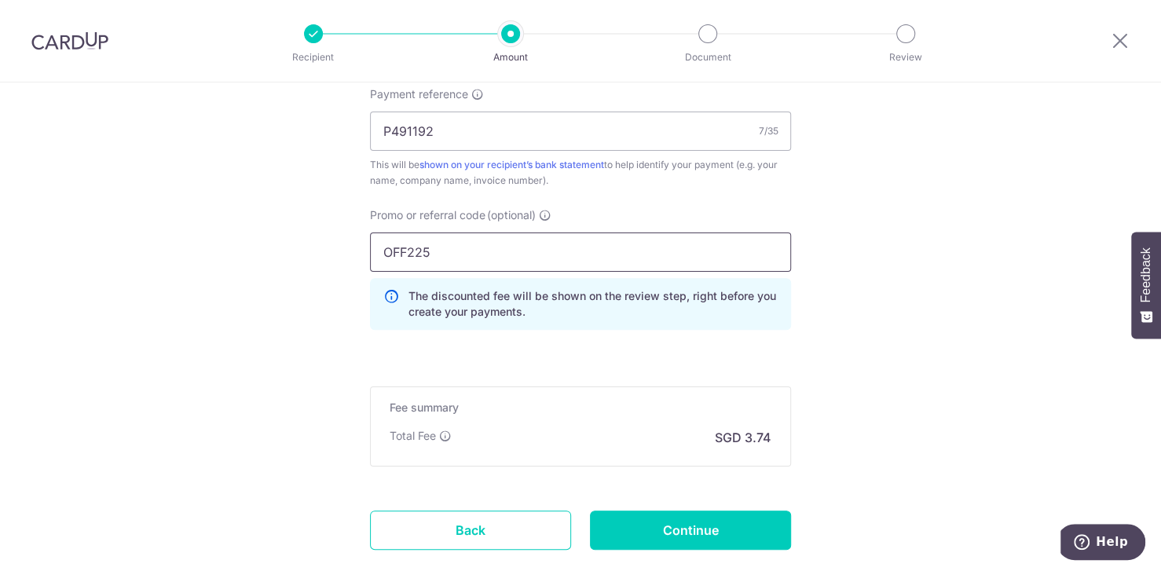
scroll to position [981, 0]
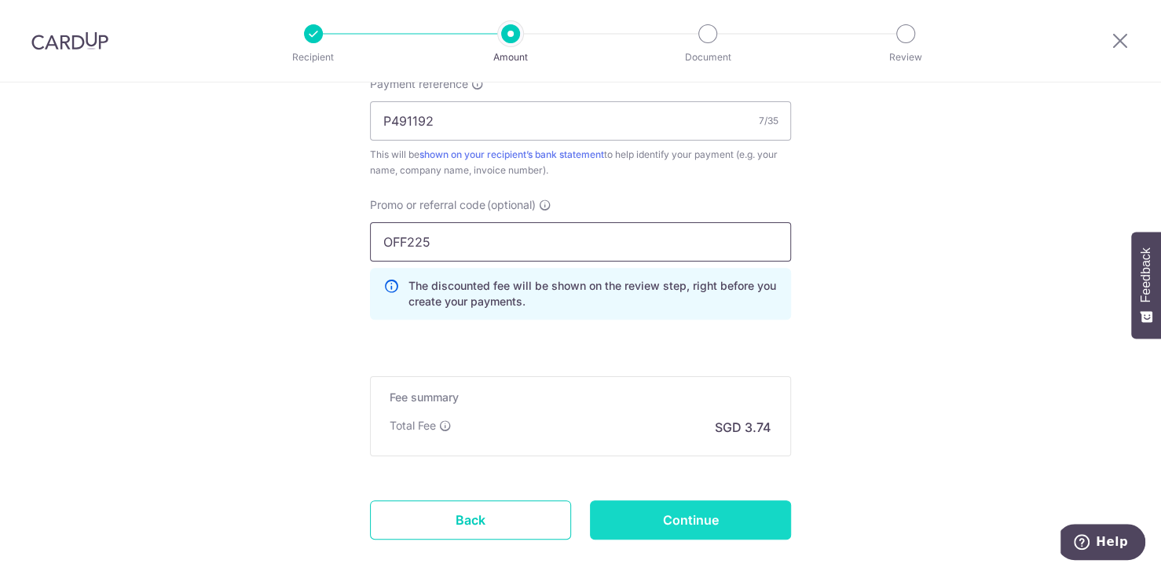
type input "OFF225"
click at [757, 511] on input "Continue" at bounding box center [690, 519] width 201 height 39
type input "Create Schedule"
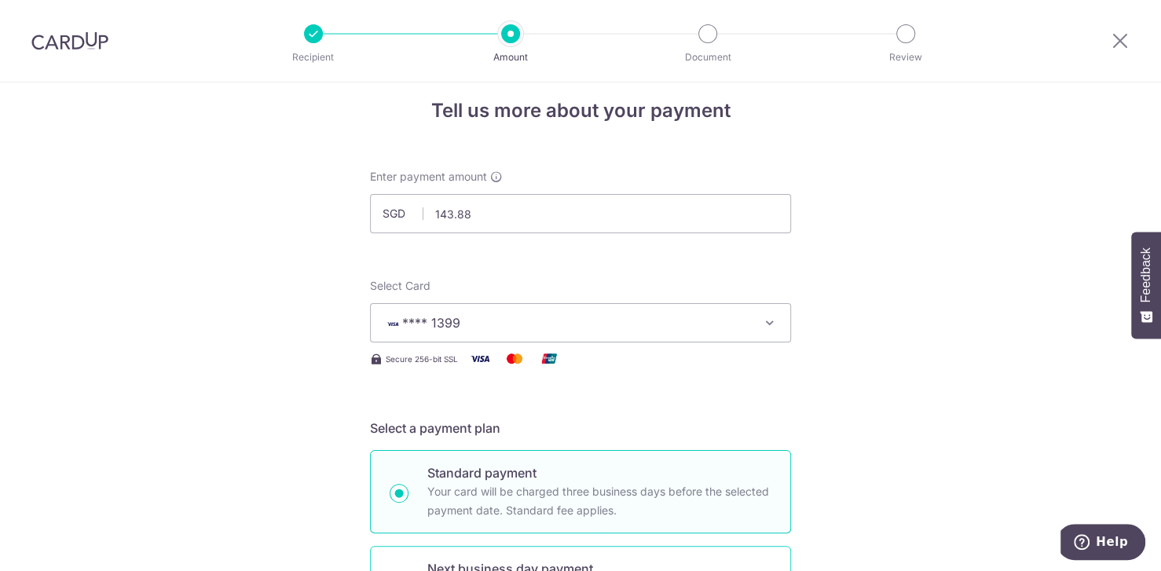
scroll to position [0, 0]
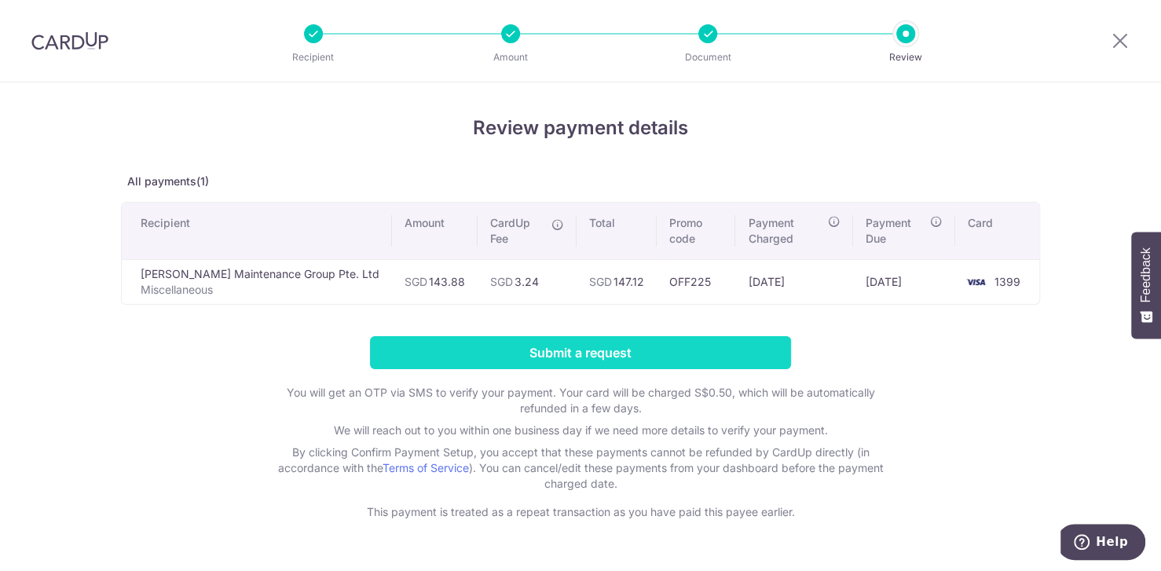
click at [672, 339] on input "Submit a request" at bounding box center [580, 352] width 421 height 33
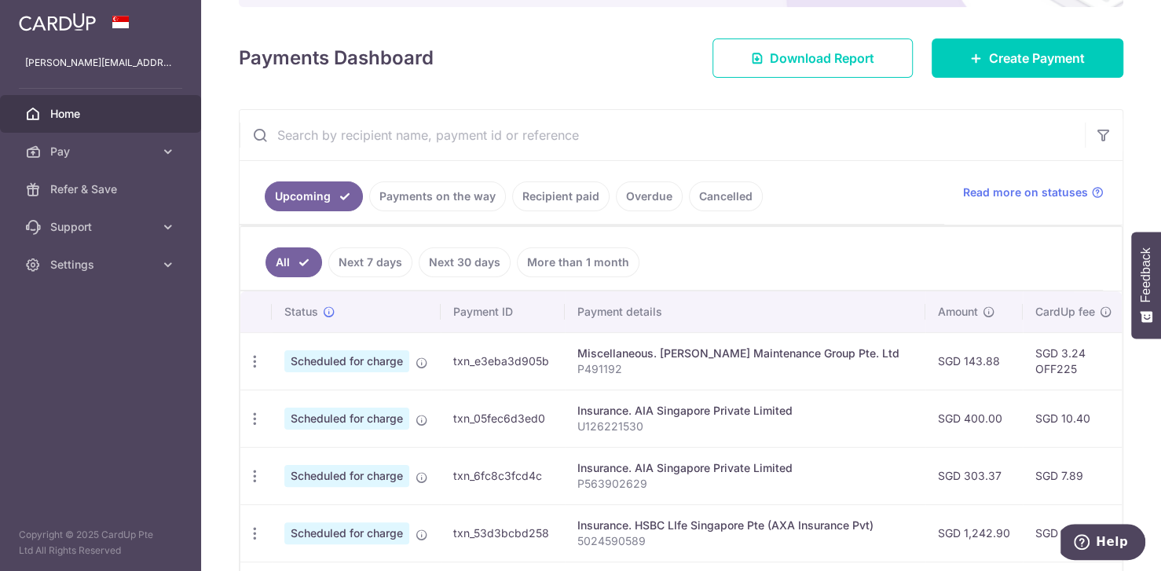
scroll to position [196, 0]
